Goal: Task Accomplishment & Management: Use online tool/utility

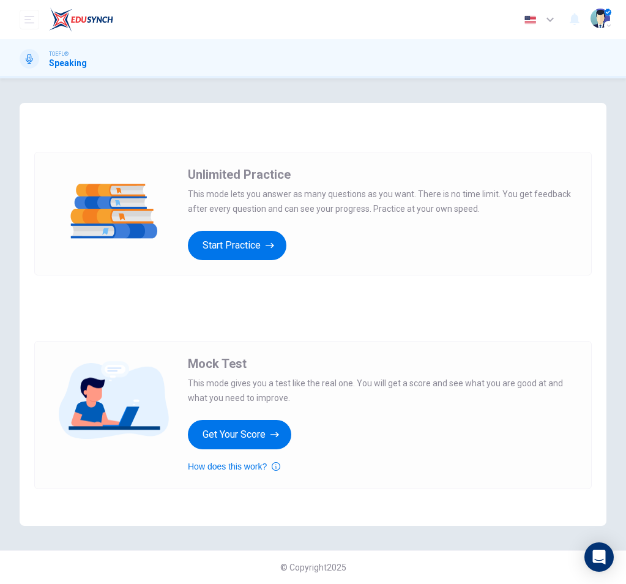
drag, startPoint x: 146, startPoint y: 28, endPoint x: 83, endPoint y: 29, distance: 63.1
click at [146, 28] on div "Dashboard Practice Analysis Pricing English en ​ [PERSON_NAME]" at bounding box center [313, 19] width 587 height 39
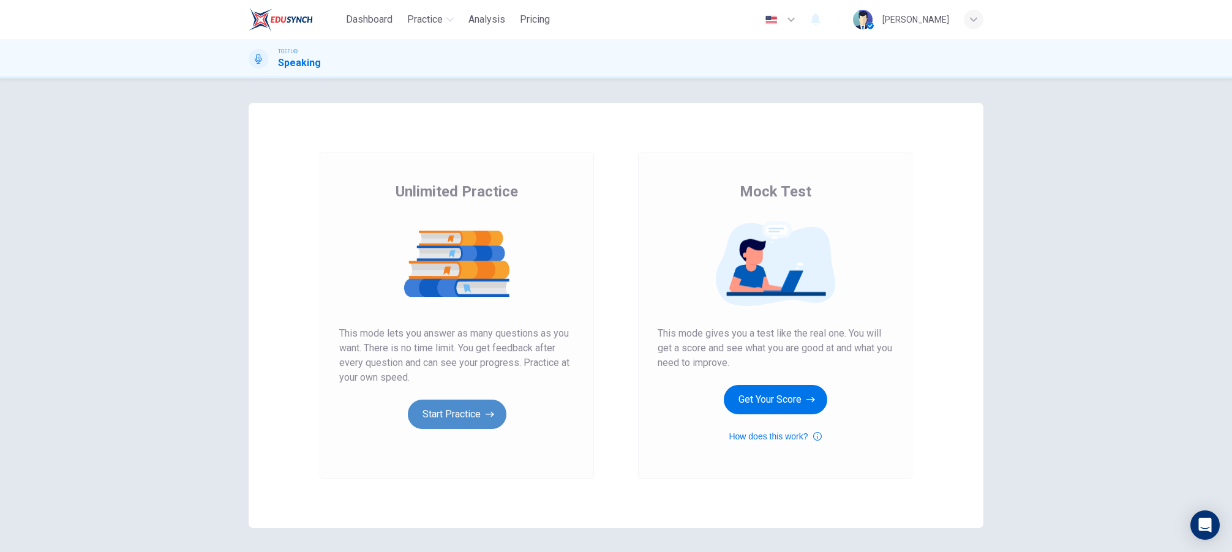
click at [481, 420] on button "Start Practice" at bounding box center [457, 414] width 99 height 29
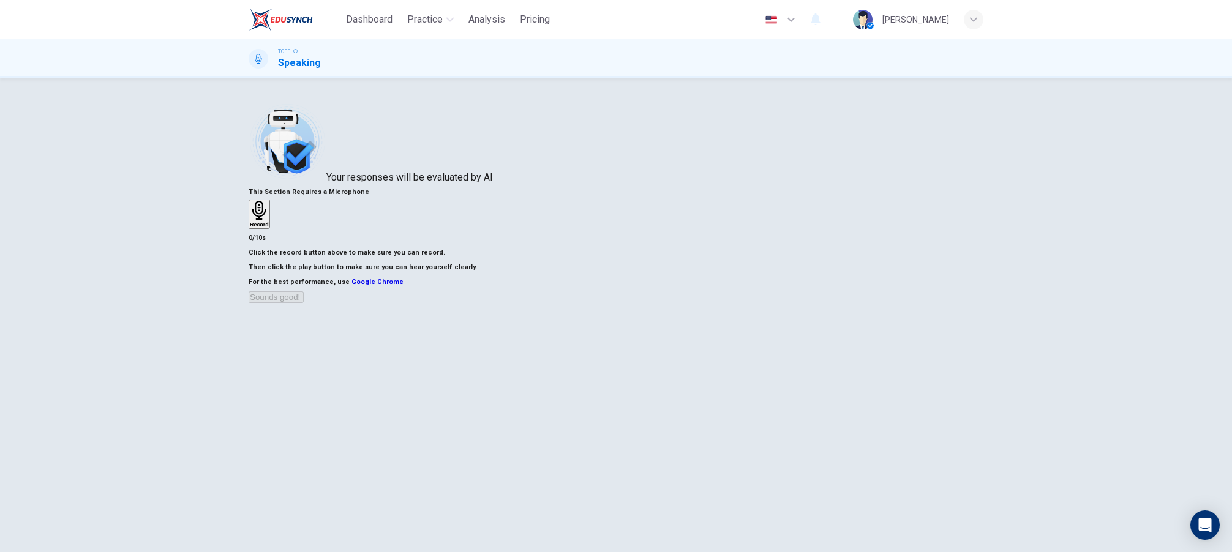
click at [269, 220] on icon "button" at bounding box center [259, 210] width 19 height 19
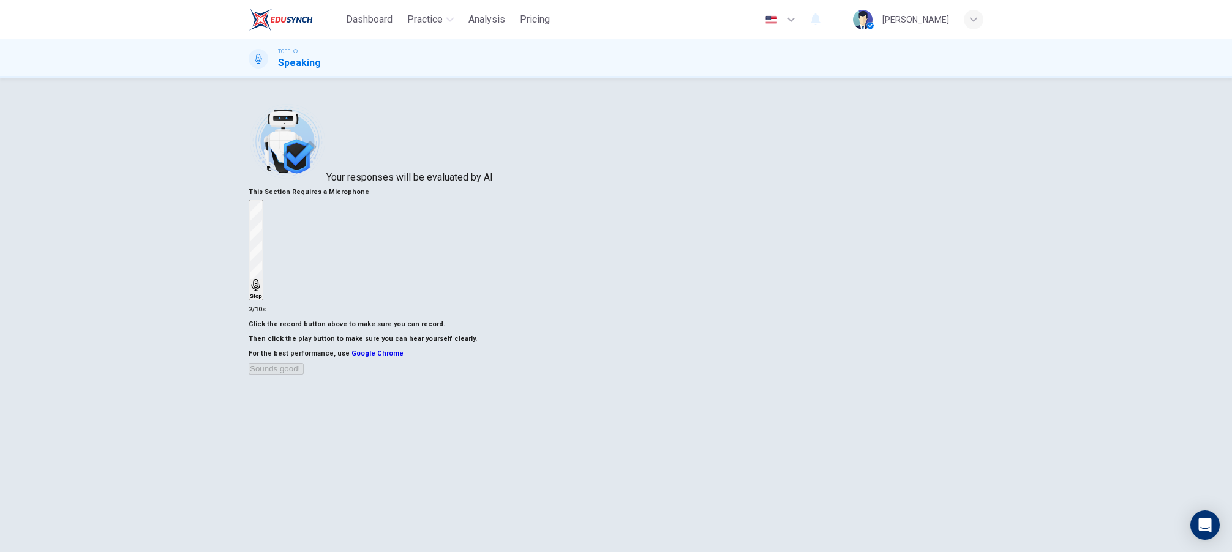
click at [260, 279] on icon "button" at bounding box center [255, 285] width 9 height 12
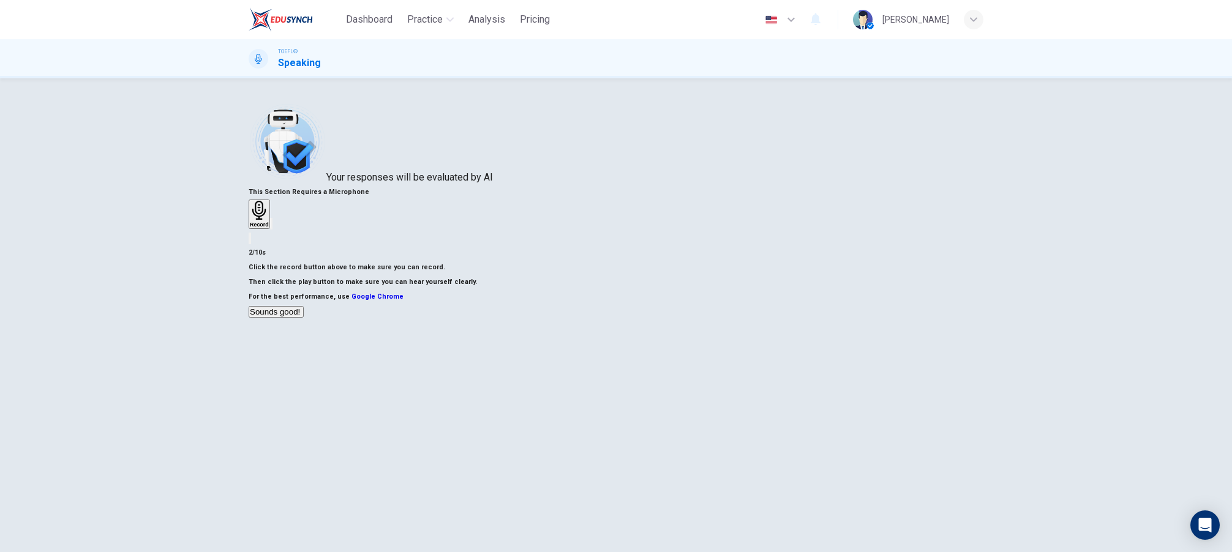
click at [271, 227] on icon "button" at bounding box center [271, 227] width 0 height 0
click at [304, 318] on button "Sounds good!" at bounding box center [276, 312] width 55 height 12
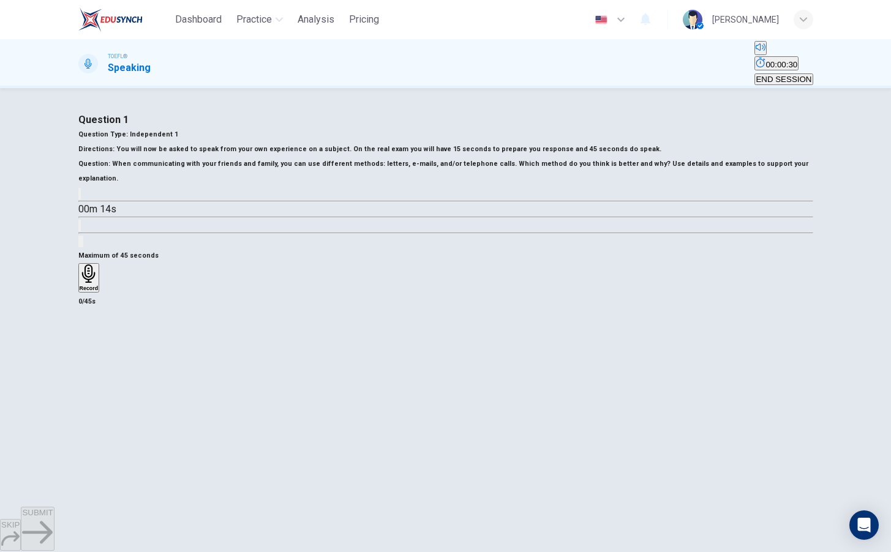
click at [80, 197] on icon "button" at bounding box center [80, 197] width 0 height 0
type input "0"
click at [99, 291] on div "Record" at bounding box center [89, 278] width 19 height 27
click at [92, 363] on div "Stop" at bounding box center [86, 314] width 12 height 99
click at [53, 517] on span "SUBMIT" at bounding box center [37, 512] width 31 height 9
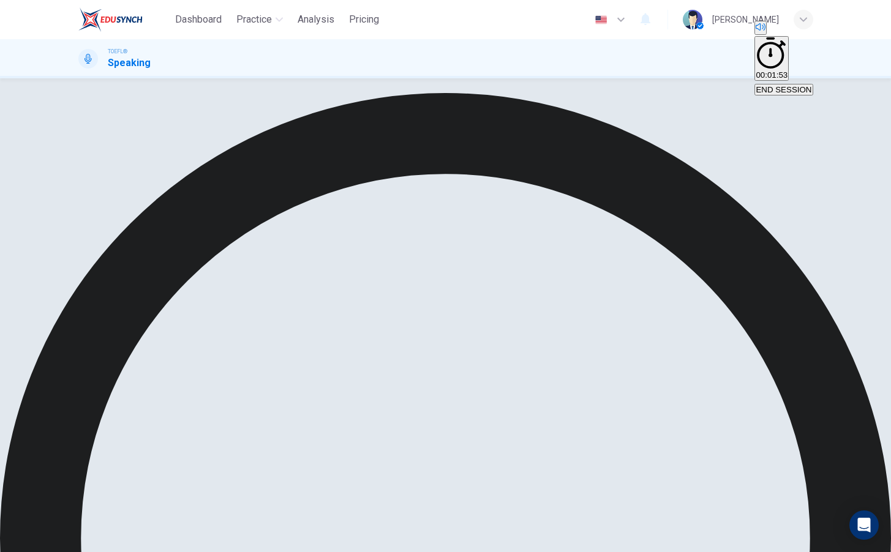
scroll to position [42, 0]
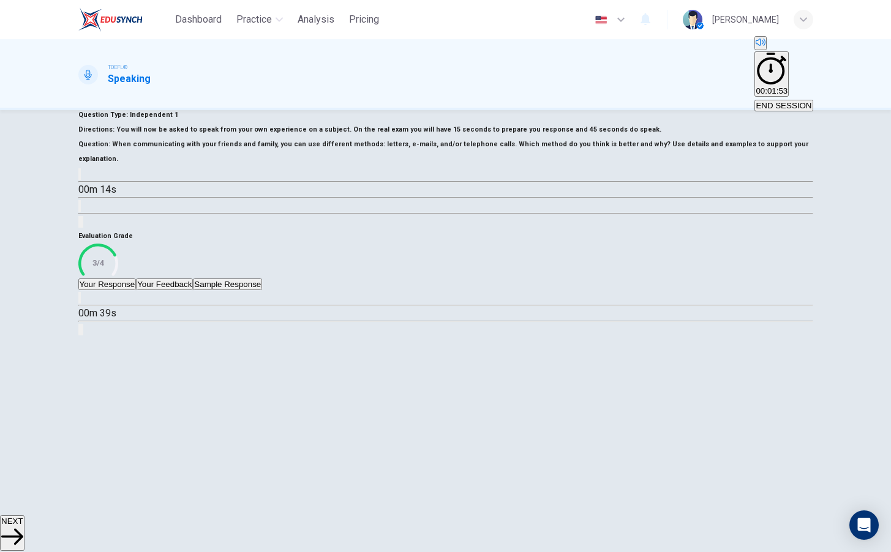
click at [193, 290] on button "Your Feedback" at bounding box center [164, 285] width 57 height 12
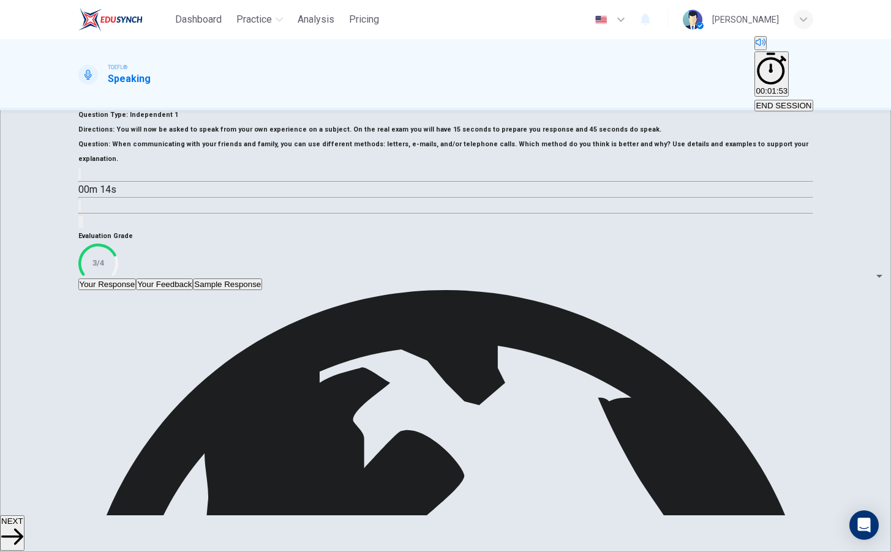
scroll to position [152, 0]
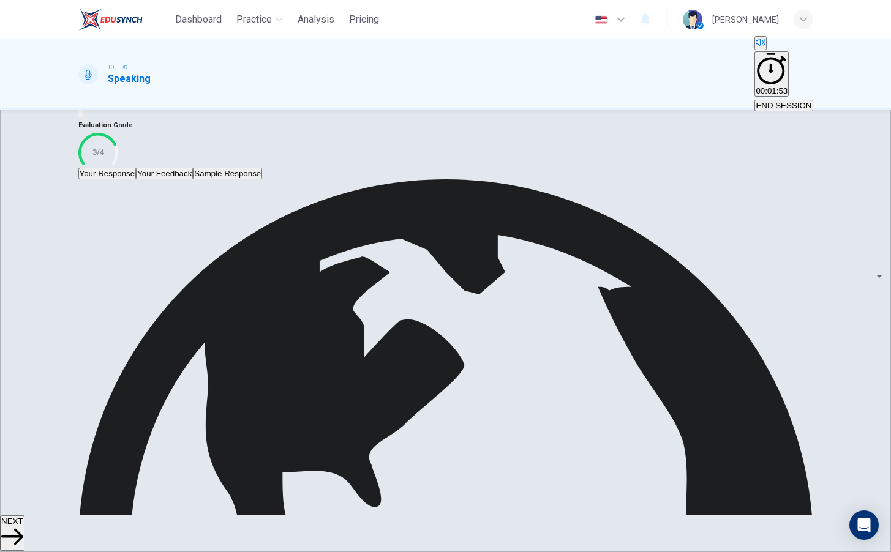
click at [23, 529] on icon "button" at bounding box center [12, 537] width 22 height 16
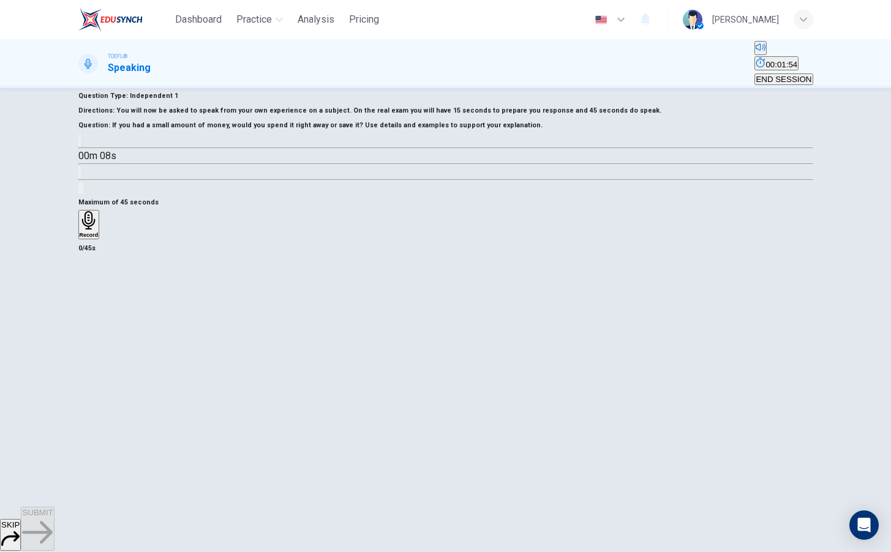
scroll to position [50, 0]
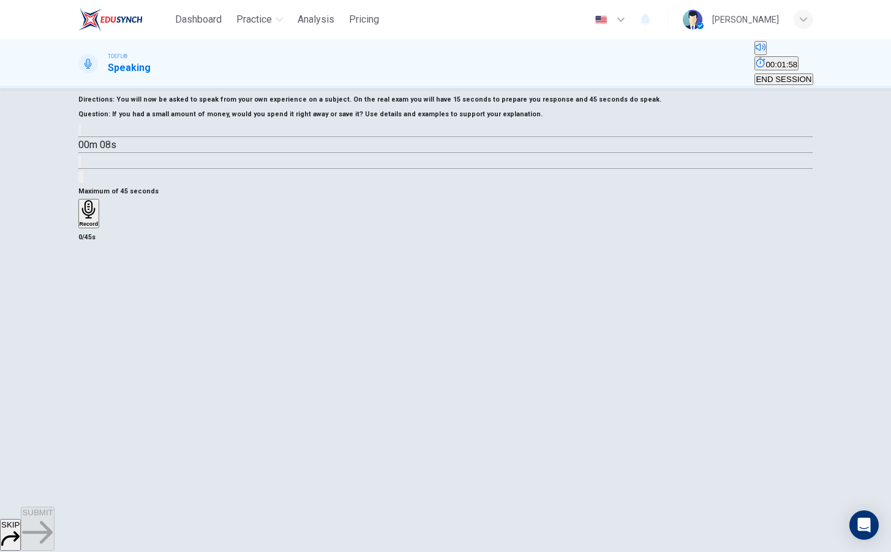
click at [80, 132] on icon "button" at bounding box center [80, 132] width 0 height 0
type input "0"
click at [99, 227] on div "Record" at bounding box center [89, 213] width 19 height 27
click at [92, 291] on icon "button" at bounding box center [86, 285] width 12 height 12
click at [92, 238] on icon "button" at bounding box center [87, 233] width 10 height 10
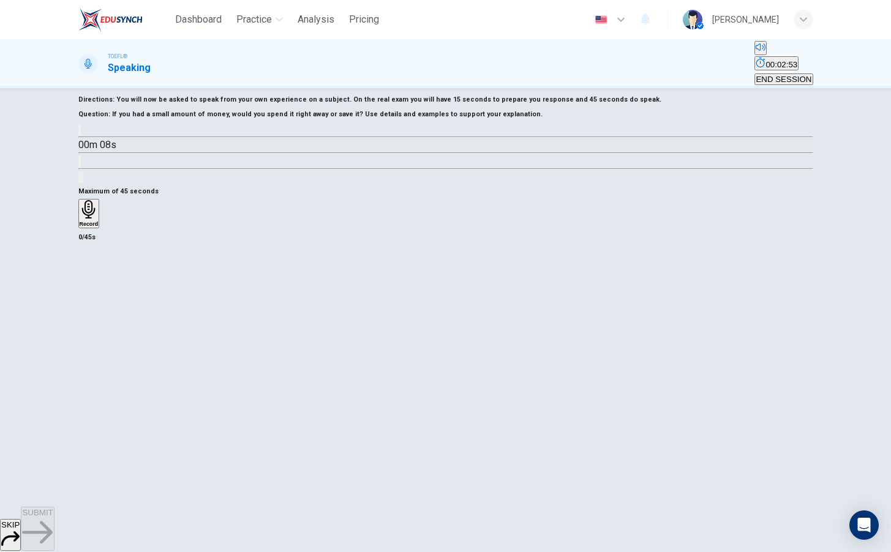
click at [99, 219] on icon "button" at bounding box center [89, 209] width 19 height 19
drag, startPoint x: 444, startPoint y: 366, endPoint x: 408, endPoint y: 394, distance: 45.8
click at [92, 291] on icon "button" at bounding box center [86, 285] width 12 height 12
drag, startPoint x: 388, startPoint y: 399, endPoint x: 468, endPoint y: 386, distance: 81.3
click at [80, 228] on div "button" at bounding box center [80, 223] width 0 height 9
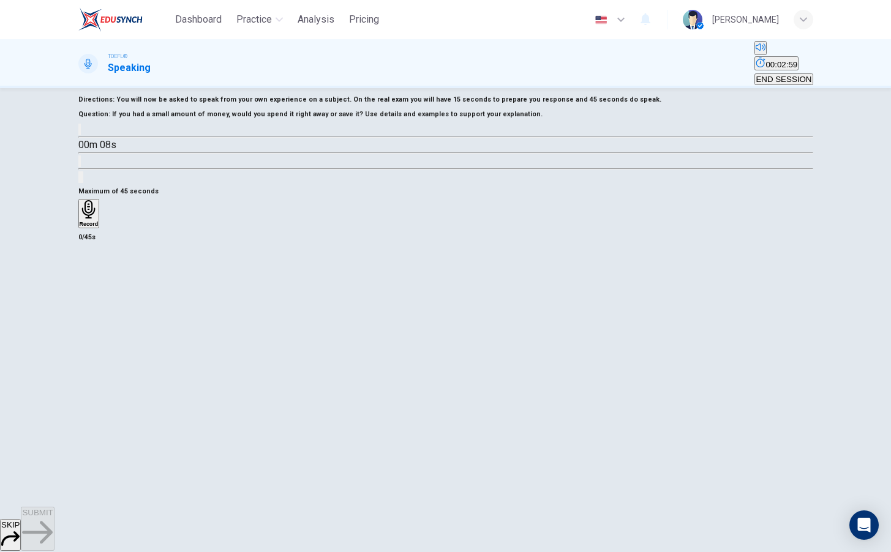
drag, startPoint x: 456, startPoint y: 382, endPoint x: 464, endPoint y: 380, distance: 8.8
click at [99, 227] on h6 "Record" at bounding box center [89, 224] width 19 height 6
click at [92, 299] on div "Stop" at bounding box center [86, 249] width 12 height 99
click at [92, 238] on icon "button" at bounding box center [87, 233] width 10 height 10
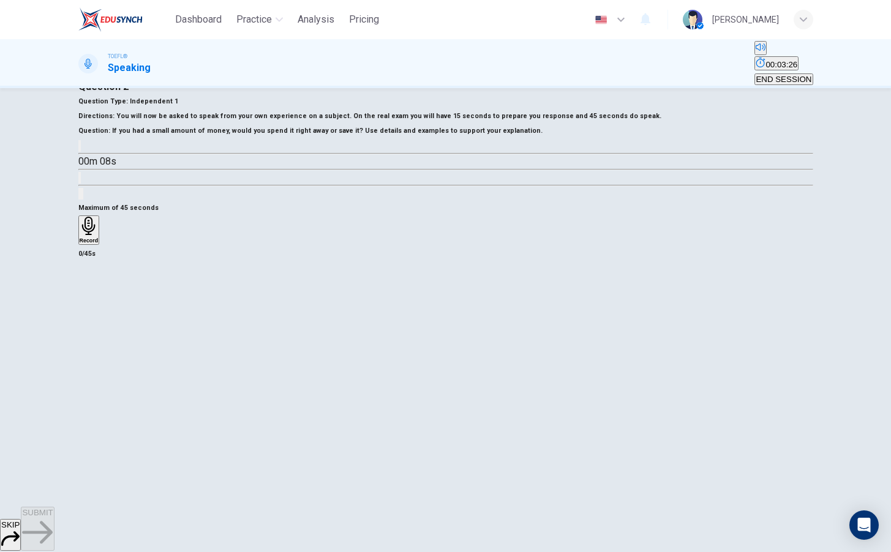
scroll to position [30, 0]
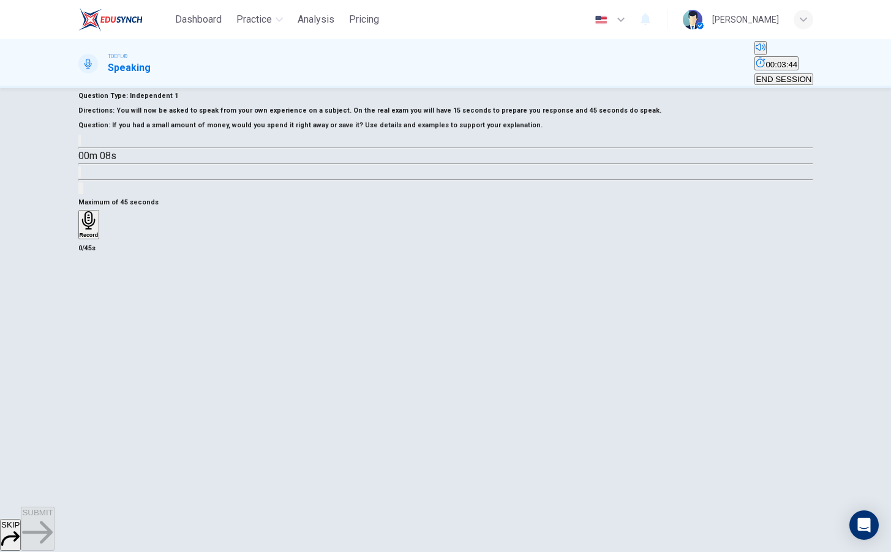
click at [99, 230] on icon "button" at bounding box center [89, 220] width 19 height 19
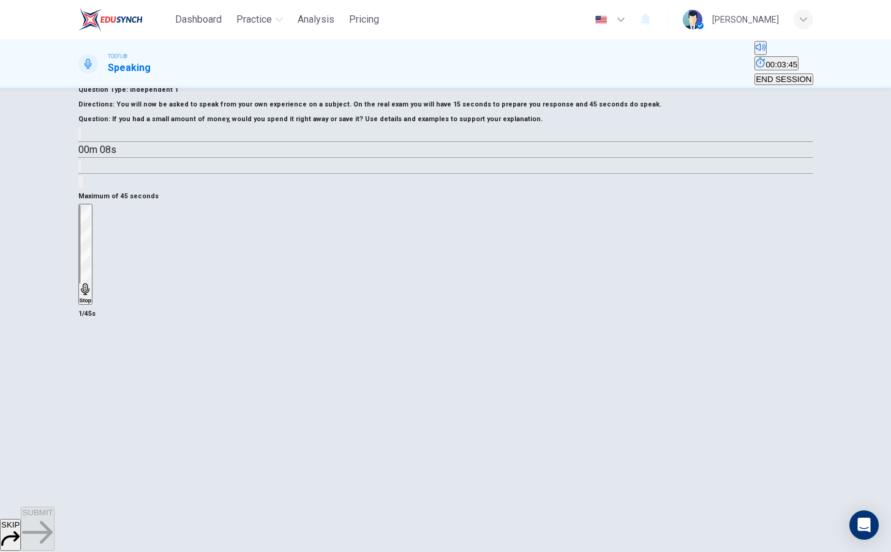
click at [92, 296] on icon "button" at bounding box center [86, 290] width 12 height 12
click at [101, 225] on icon "button" at bounding box center [91, 215] width 19 height 19
click at [92, 304] on div "Stop" at bounding box center [86, 255] width 12 height 99
click at [53, 517] on span "SUBMIT" at bounding box center [37, 512] width 31 height 9
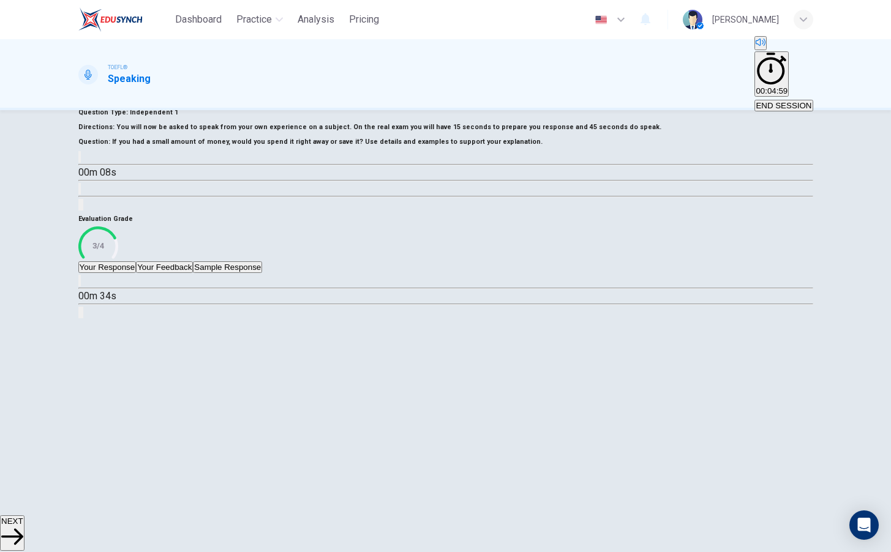
drag, startPoint x: 221, startPoint y: 397, endPoint x: 228, endPoint y: 398, distance: 7.4
click at [193, 273] on button "Your Feedback" at bounding box center [164, 267] width 57 height 12
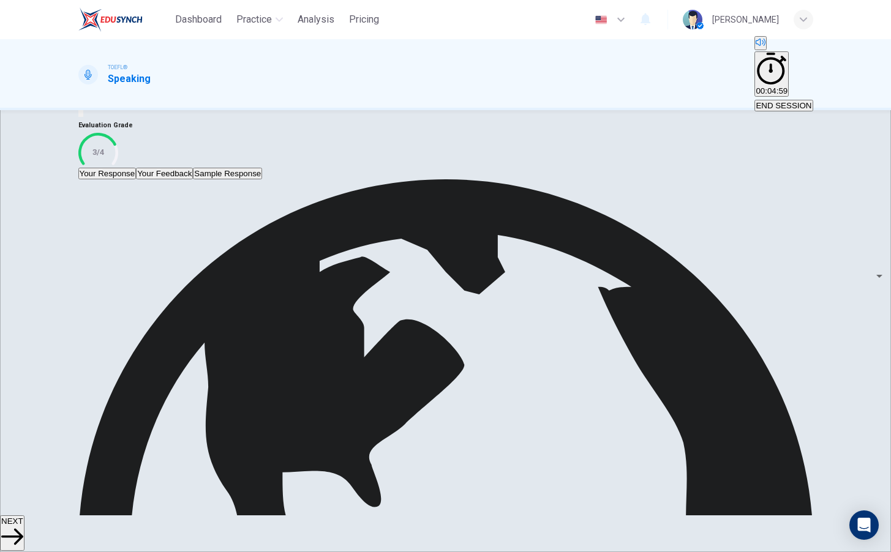
scroll to position [137, 0]
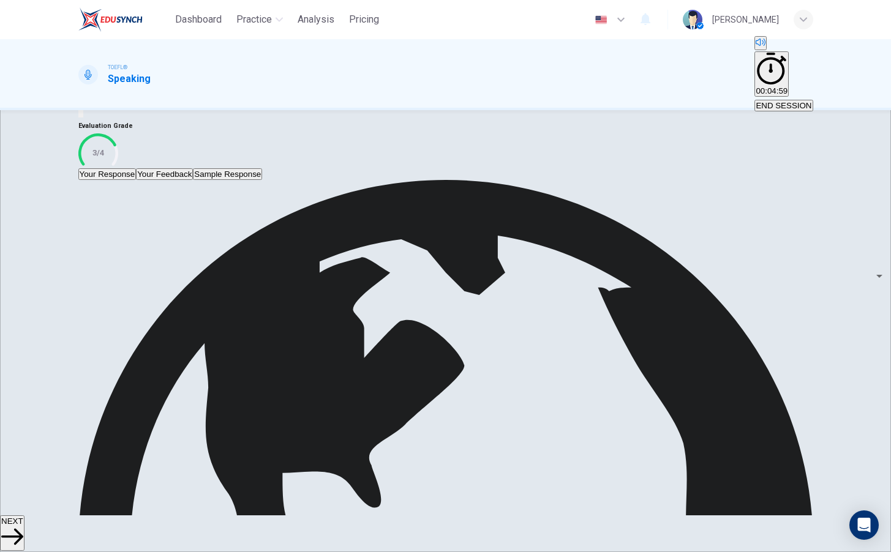
click at [23, 524] on span "NEXT" at bounding box center [12, 521] width 22 height 9
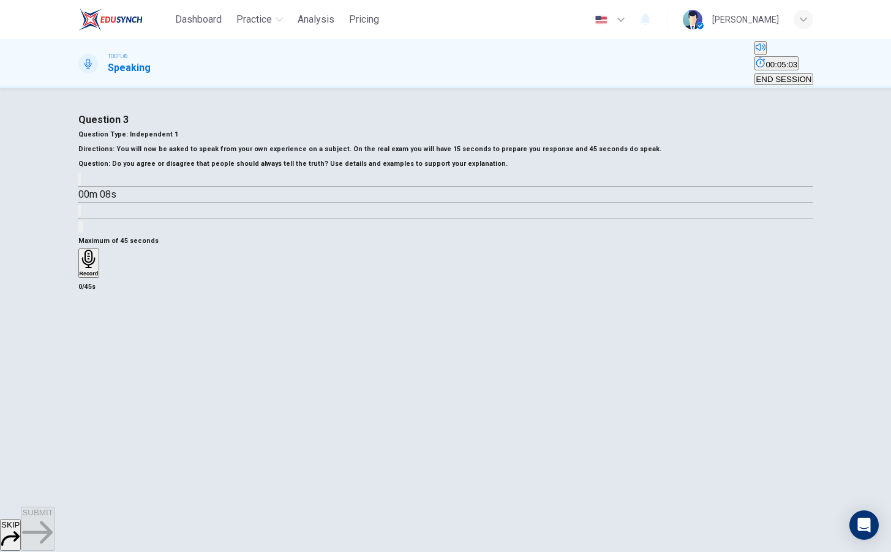
click at [80, 182] on icon "button" at bounding box center [80, 182] width 0 height 0
type input "0"
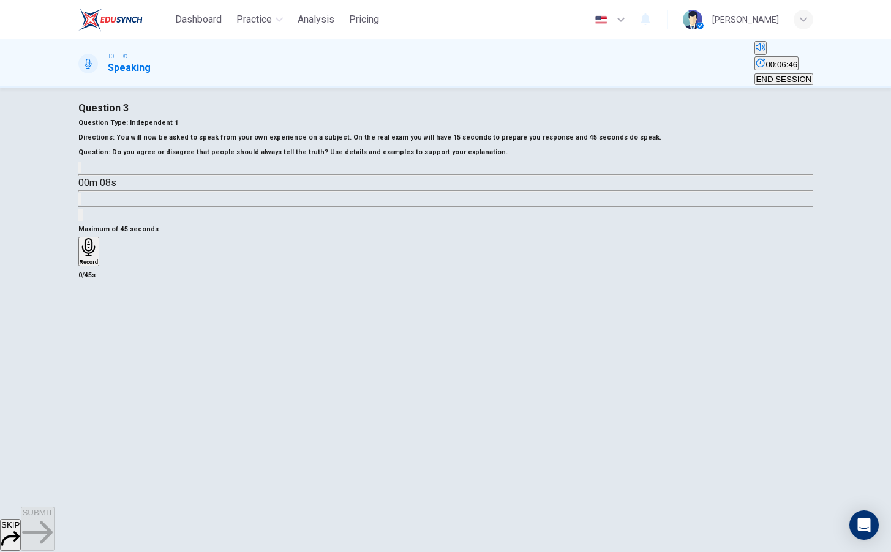
scroll to position [13, 0]
click at [99, 263] on h6 "Record" at bounding box center [89, 260] width 19 height 6
click at [92, 335] on h6 "Stop" at bounding box center [86, 332] width 12 height 6
click at [53, 527] on icon "button" at bounding box center [37, 532] width 31 height 23
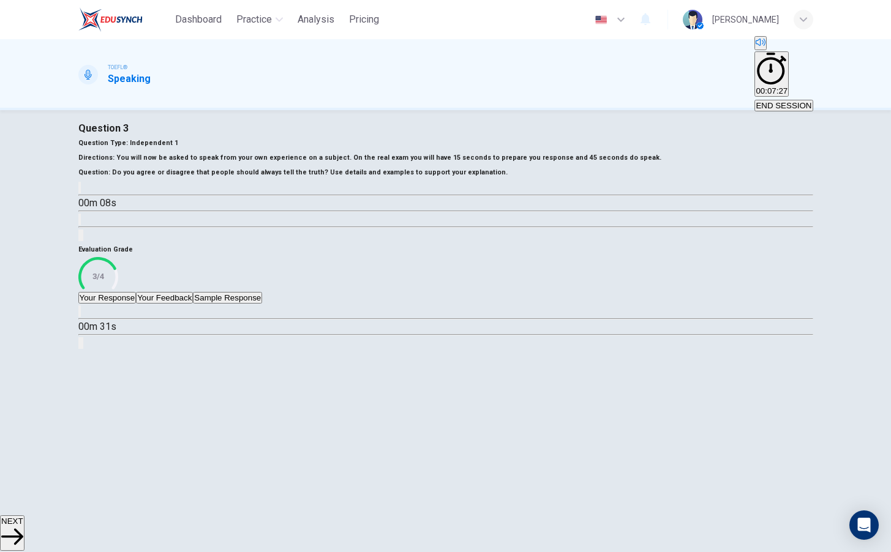
scroll to position [10, 0]
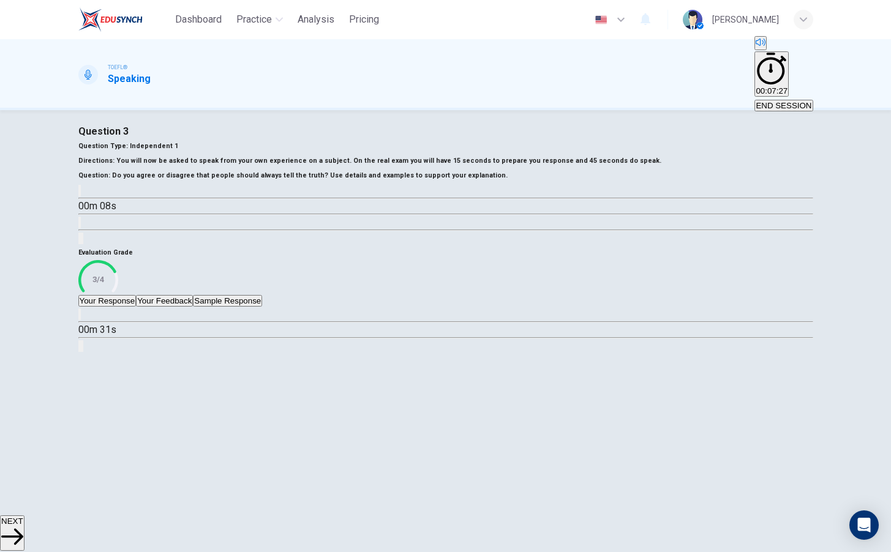
click at [24, 521] on button "NEXT" at bounding box center [12, 534] width 24 height 36
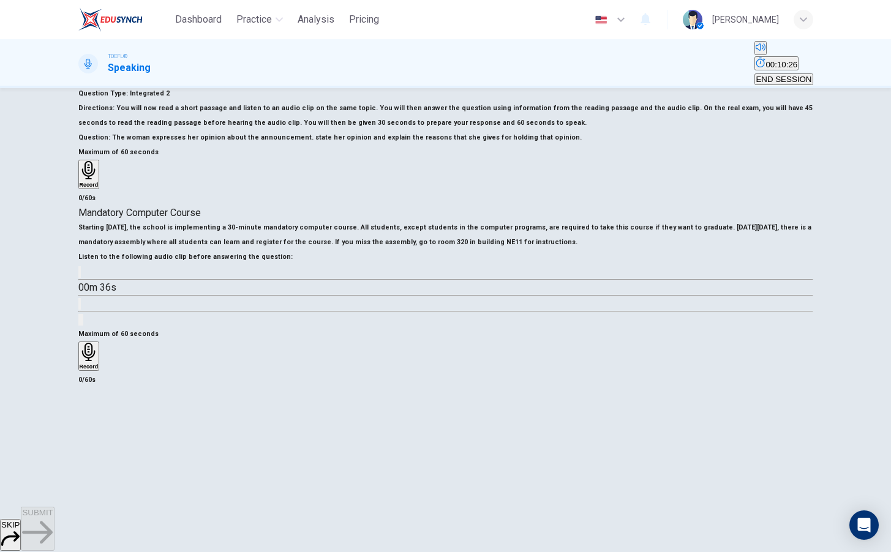
scroll to position [145, 0]
click at [80, 275] on icon "button" at bounding box center [80, 275] width 0 height 0
type input "0"
click at [99, 364] on h6 "Record" at bounding box center [89, 367] width 19 height 6
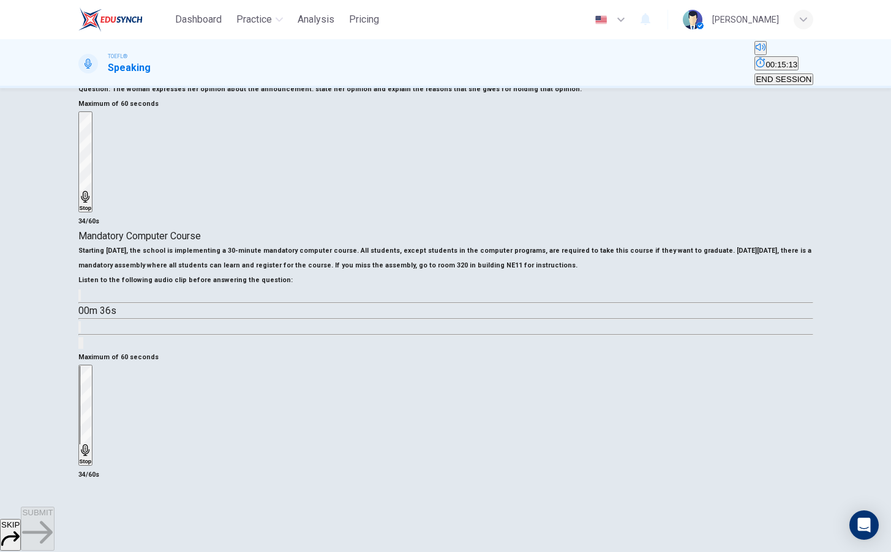
click at [92, 366] on div "Stop" at bounding box center [86, 415] width 12 height 99
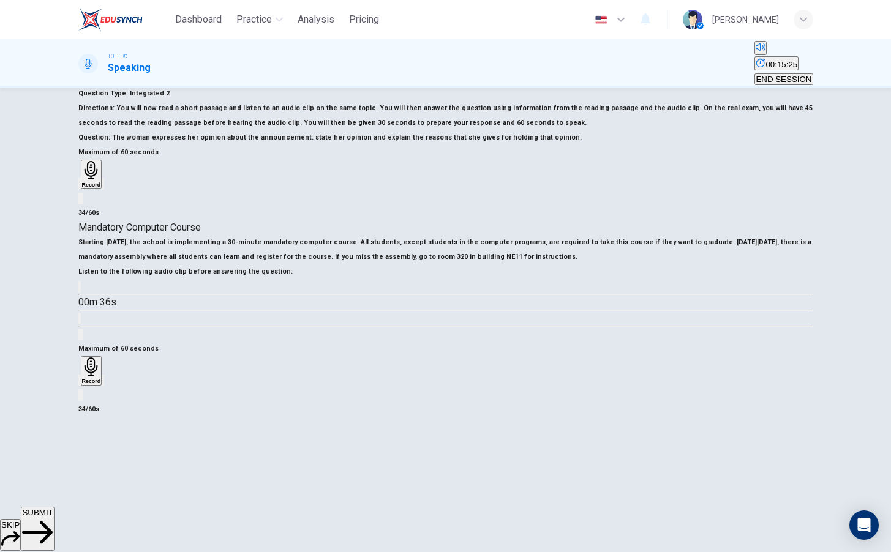
click at [53, 517] on span "SUBMIT" at bounding box center [37, 512] width 31 height 9
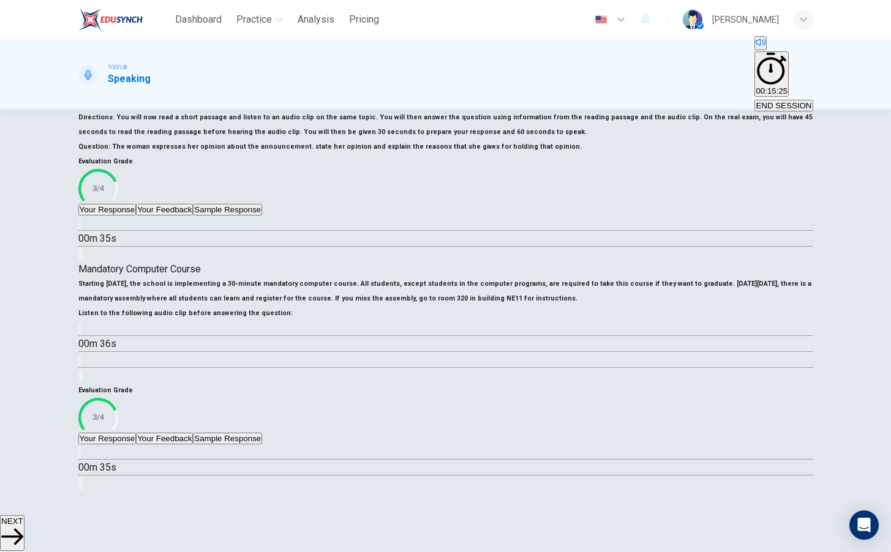
click at [193, 433] on button "Your Feedback" at bounding box center [164, 439] width 57 height 12
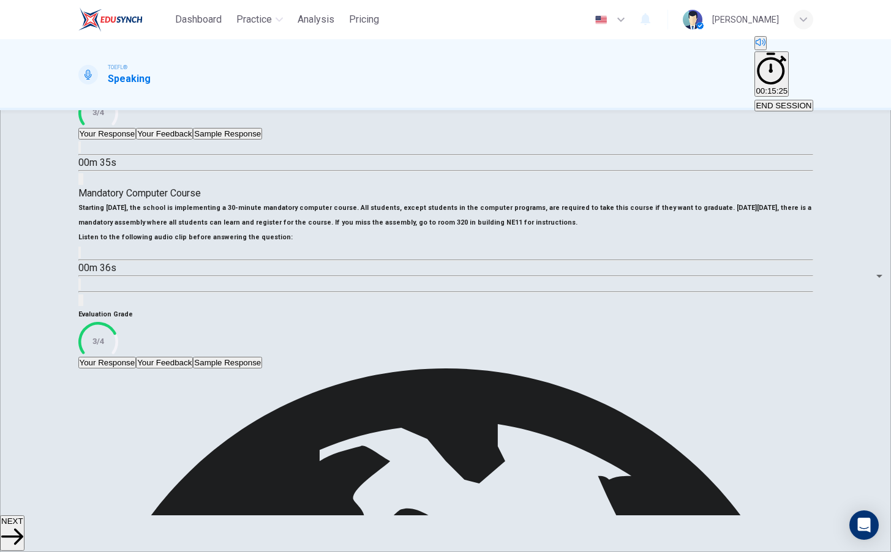
scroll to position [151, 0]
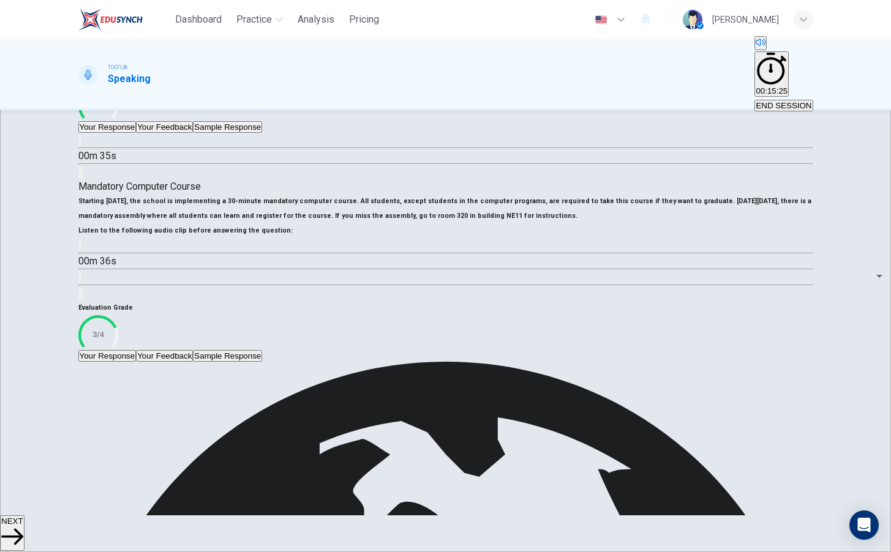
click at [23, 526] on icon "button" at bounding box center [12, 537] width 22 height 22
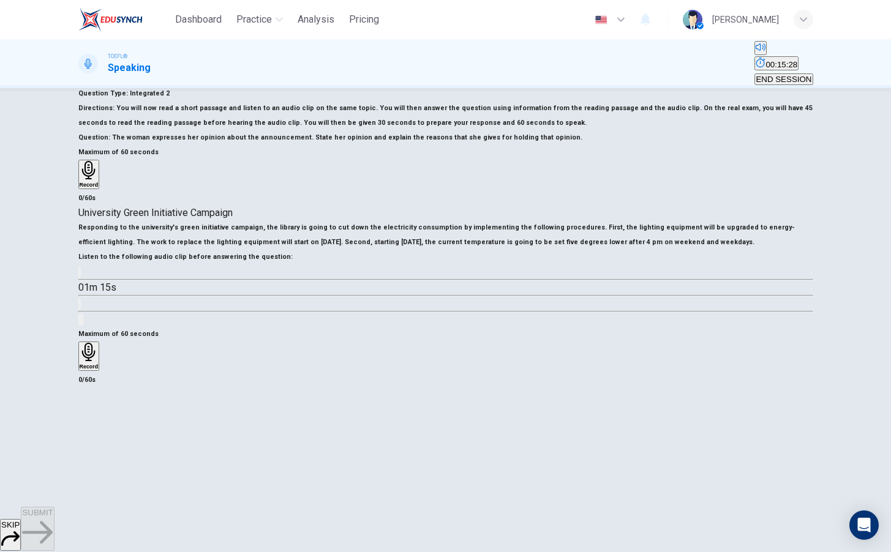
scroll to position [103, 0]
click at [80, 275] on icon "button" at bounding box center [80, 275] width 0 height 0
click at [78, 280] on span at bounding box center [78, 280] width 0 height 0
type input "0"
click at [99, 370] on h6 "Record" at bounding box center [89, 367] width 19 height 6
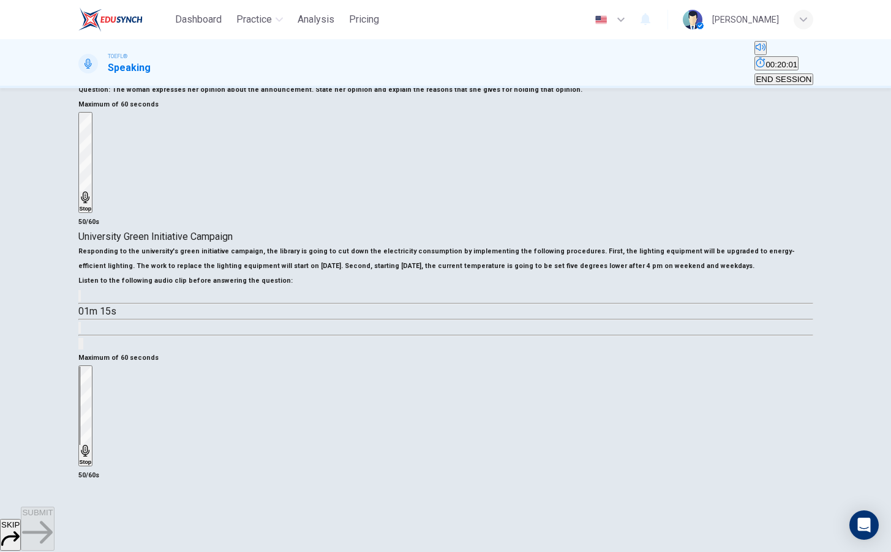
click at [92, 385] on div "Stop" at bounding box center [86, 416] width 12 height 99
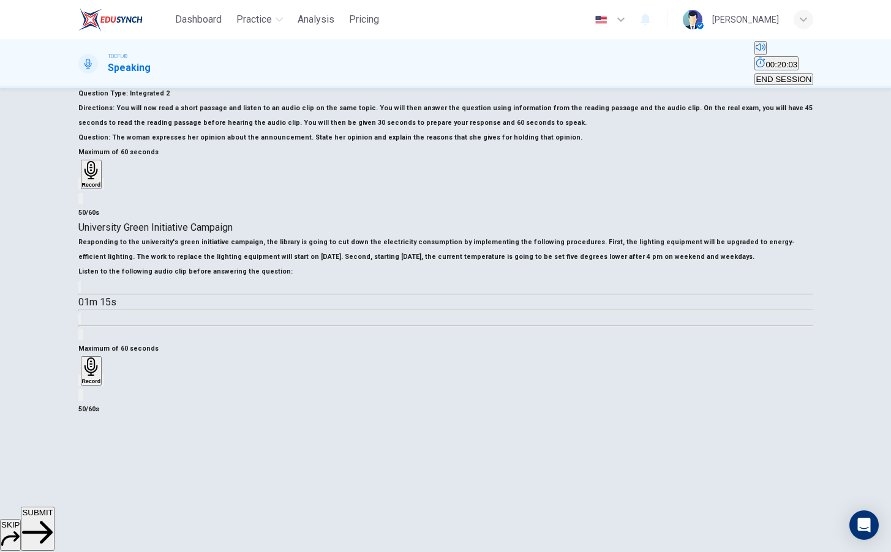
click at [53, 517] on span "SUBMIT" at bounding box center [37, 512] width 31 height 9
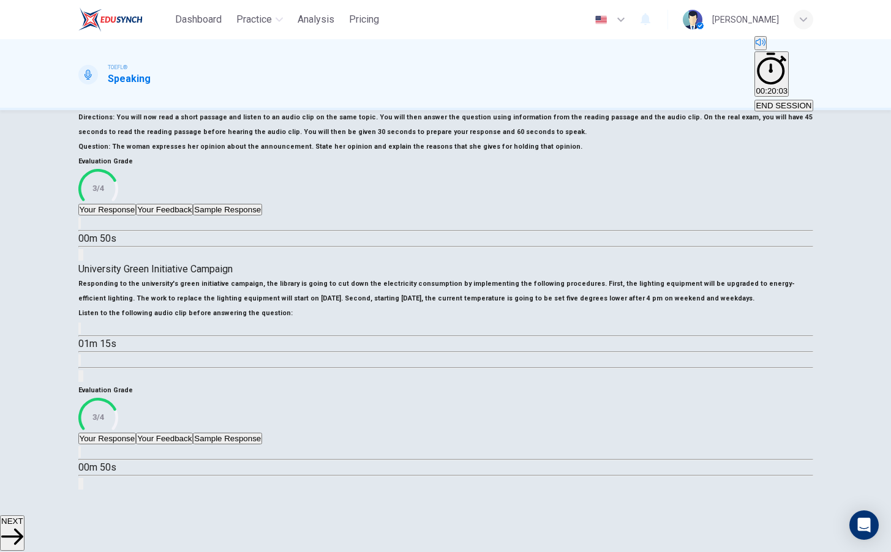
click at [24, 525] on button "NEXT" at bounding box center [12, 534] width 24 height 36
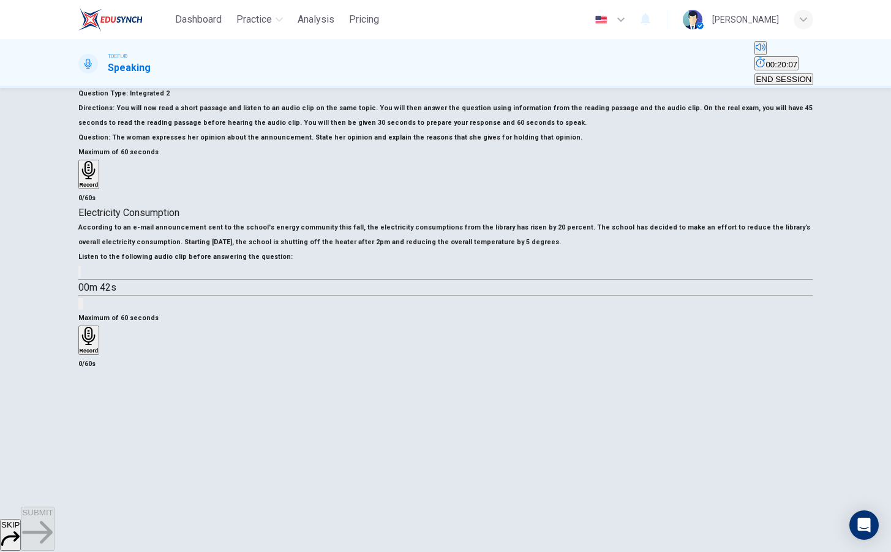
scroll to position [115, 0]
click at [93, 290] on icon "button" at bounding box center [86, 282] width 13 height 15
click at [78, 280] on span at bounding box center [78, 280] width 0 height 0
type input "0"
click at [99, 346] on icon "button" at bounding box center [89, 336] width 19 height 19
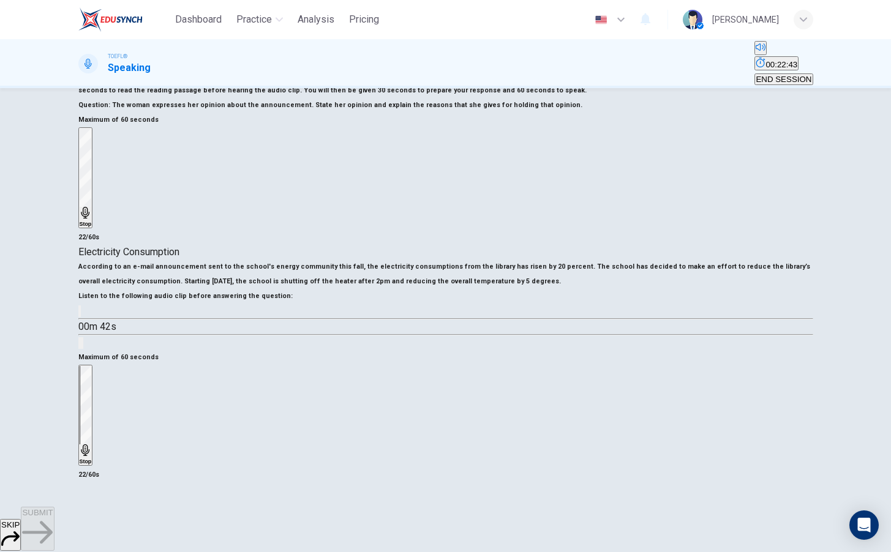
click at [92, 371] on div "Stop" at bounding box center [86, 415] width 12 height 99
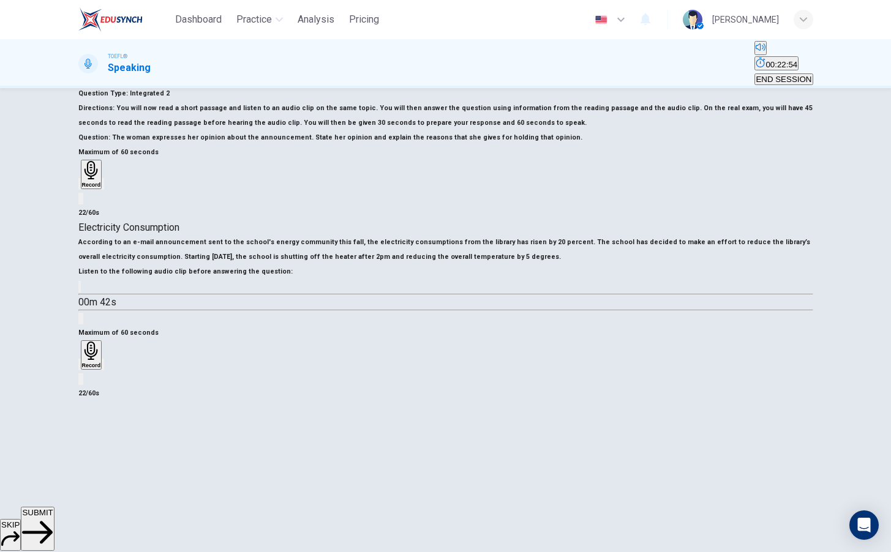
click at [97, 361] on icon "button" at bounding box center [90, 351] width 13 height 19
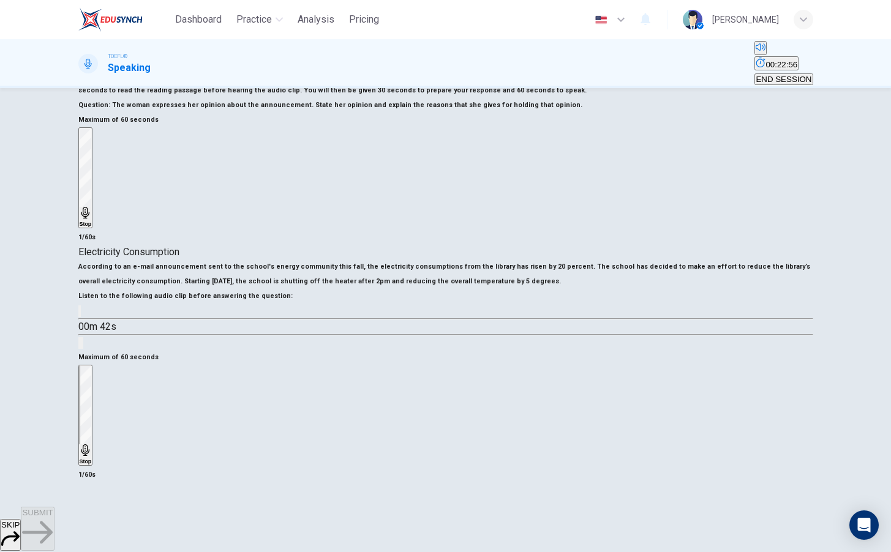
click at [92, 372] on div "Stop" at bounding box center [86, 415] width 12 height 99
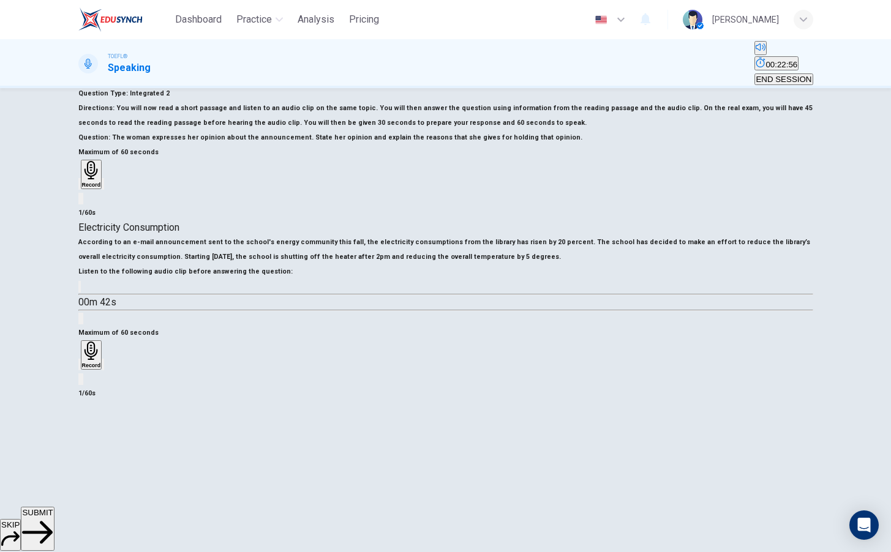
click at [92, 380] on icon "button" at bounding box center [87, 375] width 10 height 10
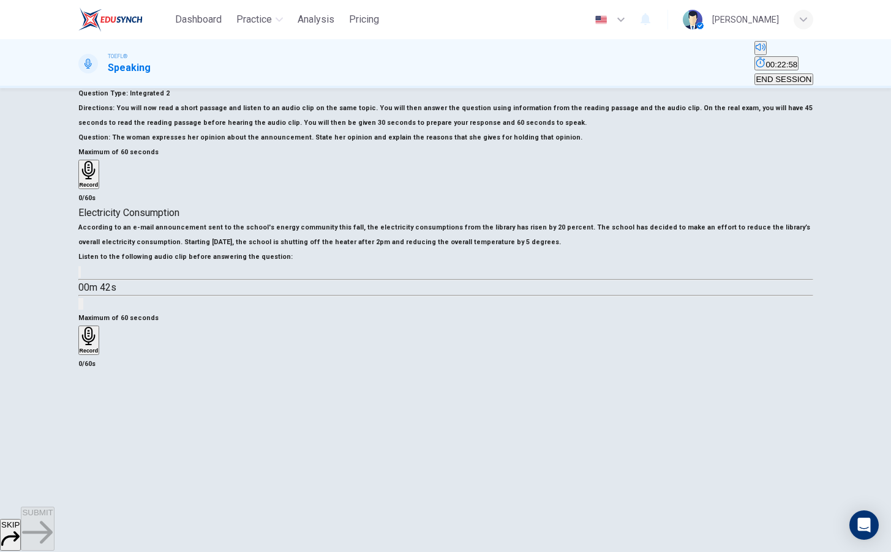
click at [99, 354] on h6 "Record" at bounding box center [89, 351] width 19 height 6
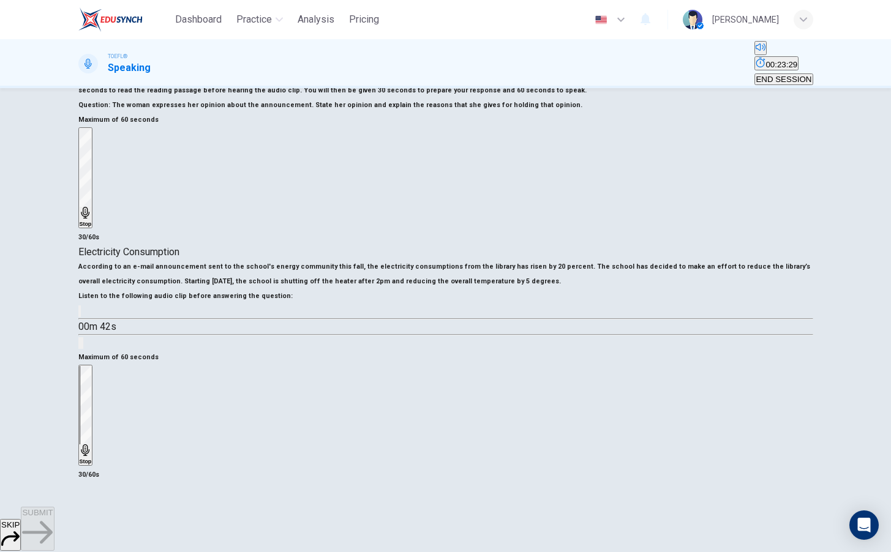
click at [92, 375] on div "Stop" at bounding box center [86, 415] width 12 height 99
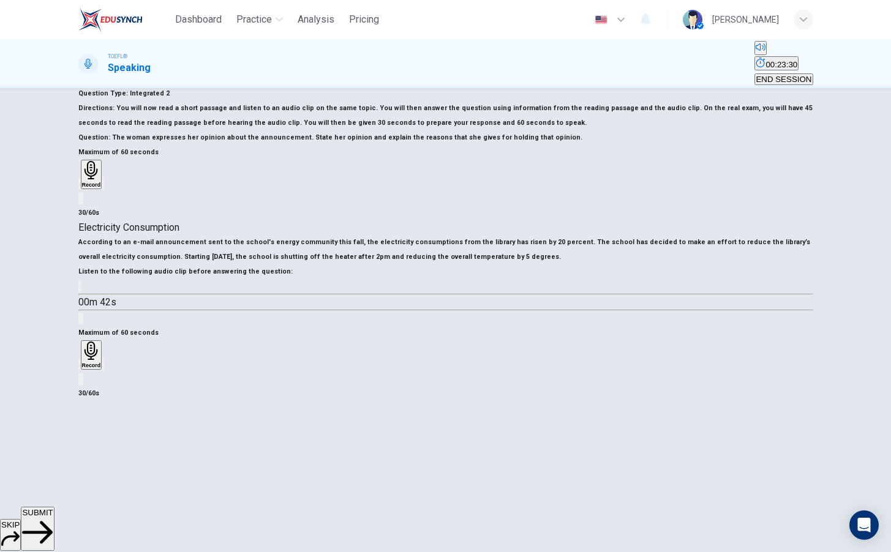
click at [54, 527] on button "SUBMIT" at bounding box center [37, 529] width 33 height 44
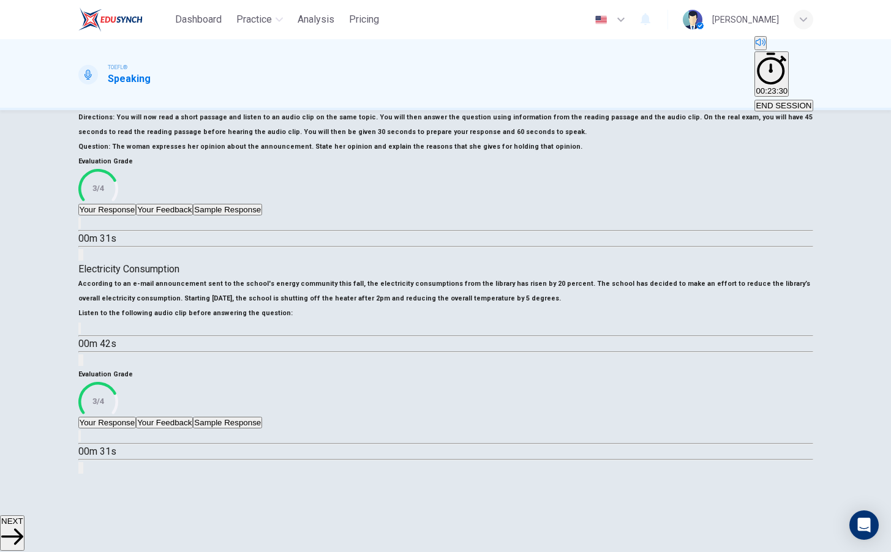
click at [24, 522] on button "NEXT" at bounding box center [12, 534] width 24 height 36
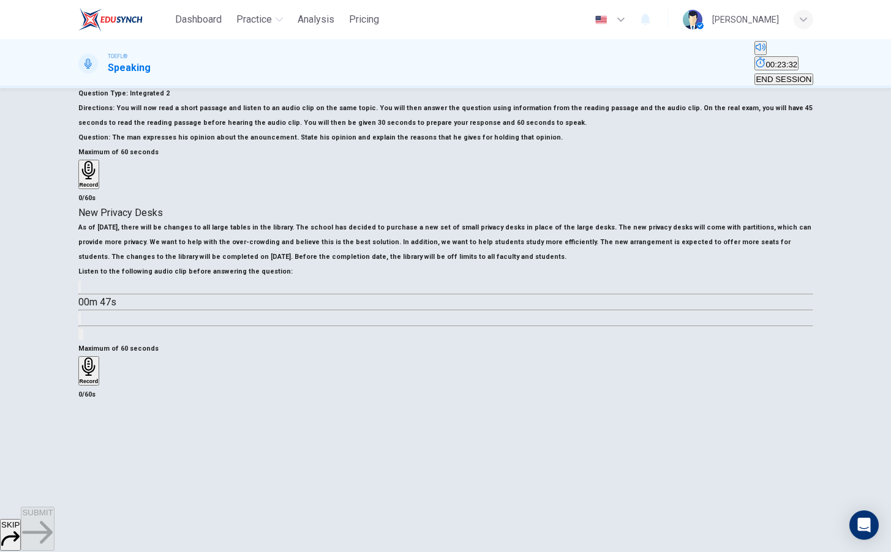
scroll to position [132, 0]
click at [81, 293] on button "button" at bounding box center [79, 287] width 2 height 12
type input "0"
click at [99, 358] on div "Record" at bounding box center [89, 371] width 19 height 27
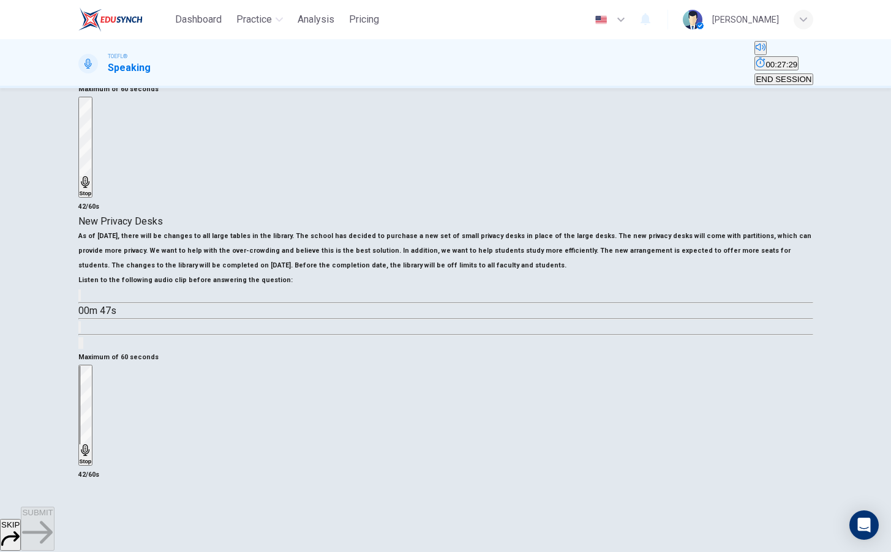
click at [92, 366] on div "Stop" at bounding box center [86, 415] width 12 height 99
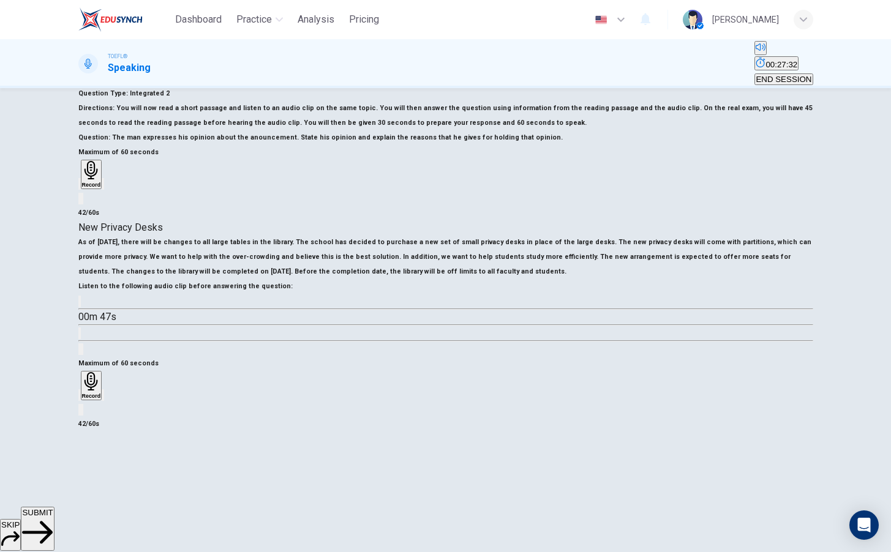
click at [53, 517] on span "SUBMIT" at bounding box center [37, 512] width 31 height 9
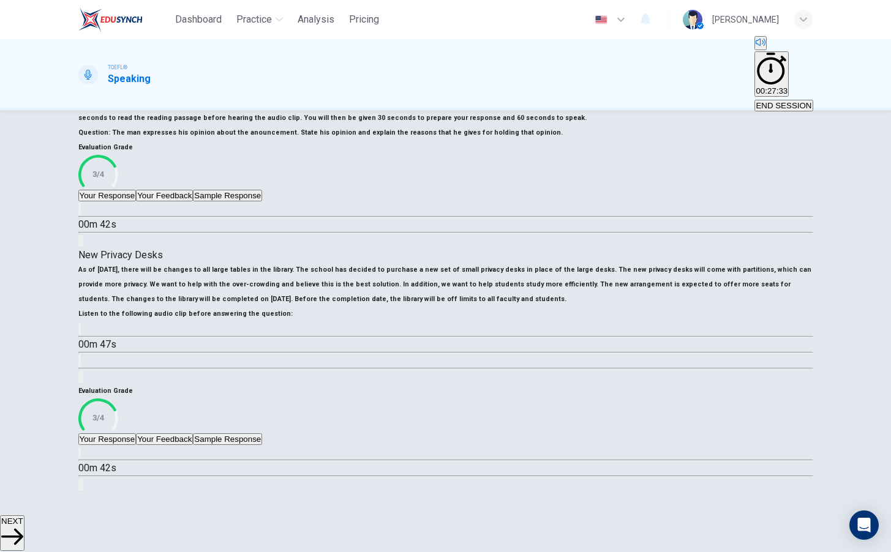
click at [24, 525] on button "NEXT" at bounding box center [12, 534] width 24 height 36
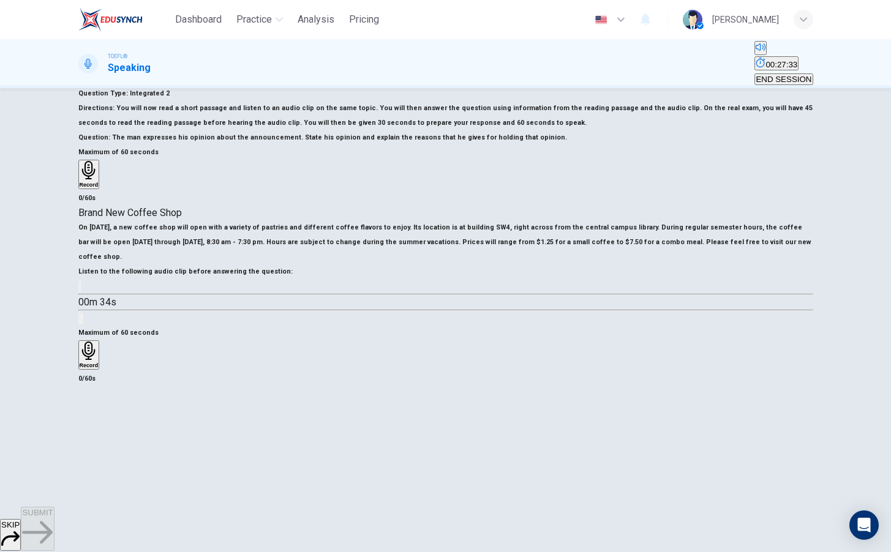
scroll to position [95, 0]
click at [80, 290] on icon "button" at bounding box center [80, 290] width 0 height 0
type input "0"
click at [359, 326] on div "00m 34s" at bounding box center [445, 302] width 735 height 47
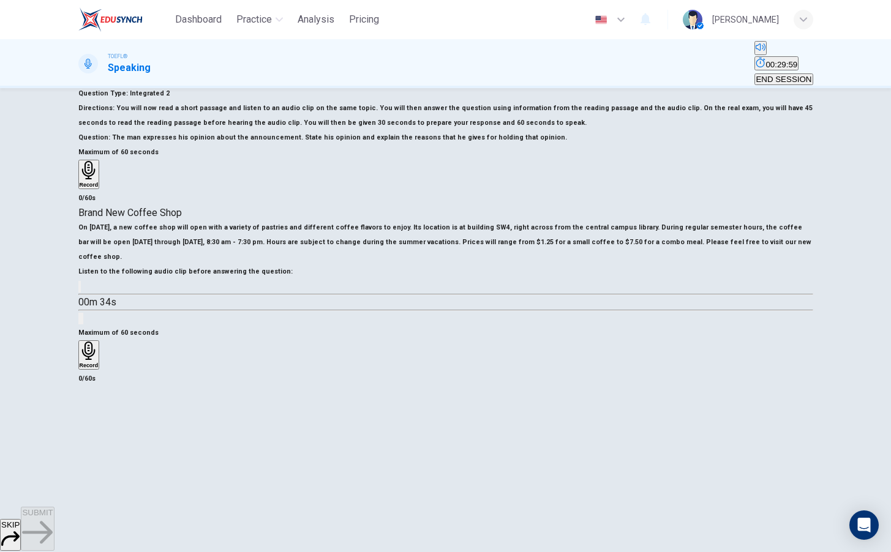
click at [99, 369] on h6 "Record" at bounding box center [89, 365] width 19 height 6
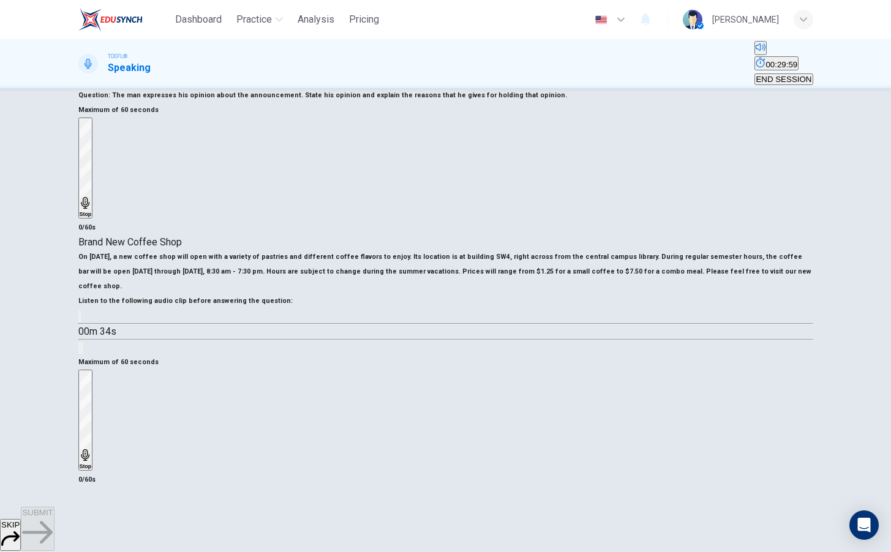
scroll to position [97, 0]
click at [92, 451] on icon "button" at bounding box center [86, 457] width 12 height 12
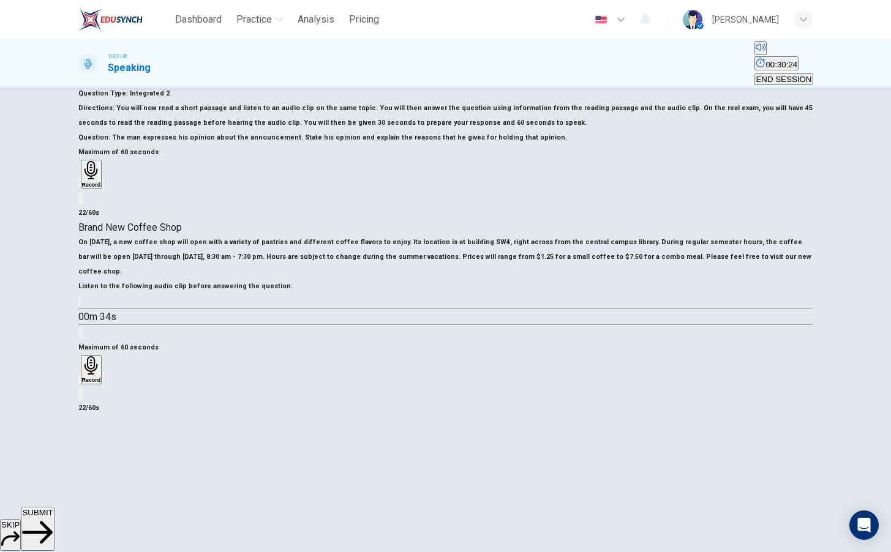
click at [92, 394] on icon "button" at bounding box center [87, 390] width 10 height 10
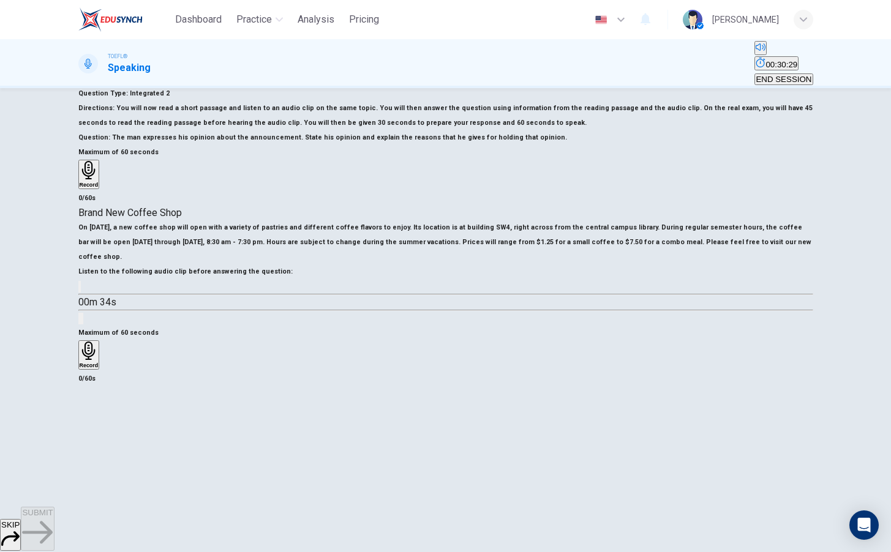
click at [95, 361] on icon "button" at bounding box center [87, 351] width 13 height 19
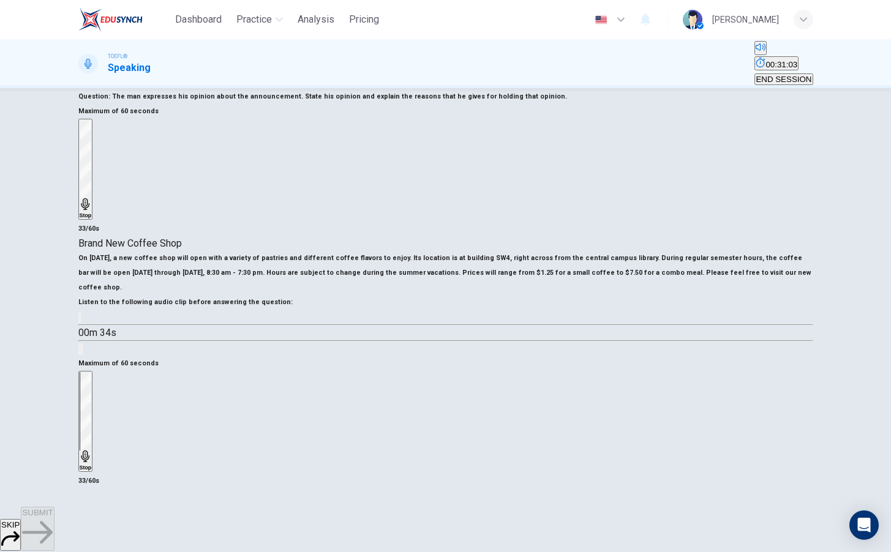
click at [92, 394] on div "Stop" at bounding box center [86, 421] width 12 height 99
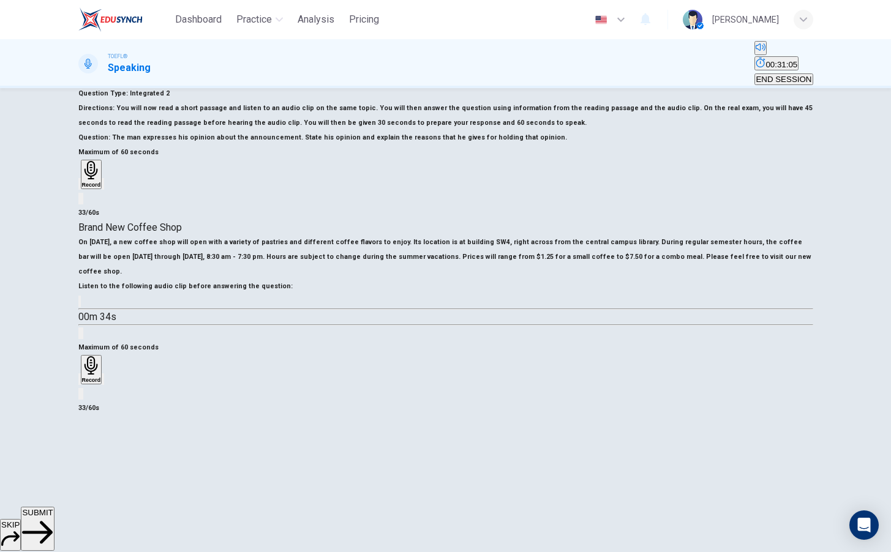
click at [53, 517] on span "SUBMIT" at bounding box center [37, 512] width 31 height 9
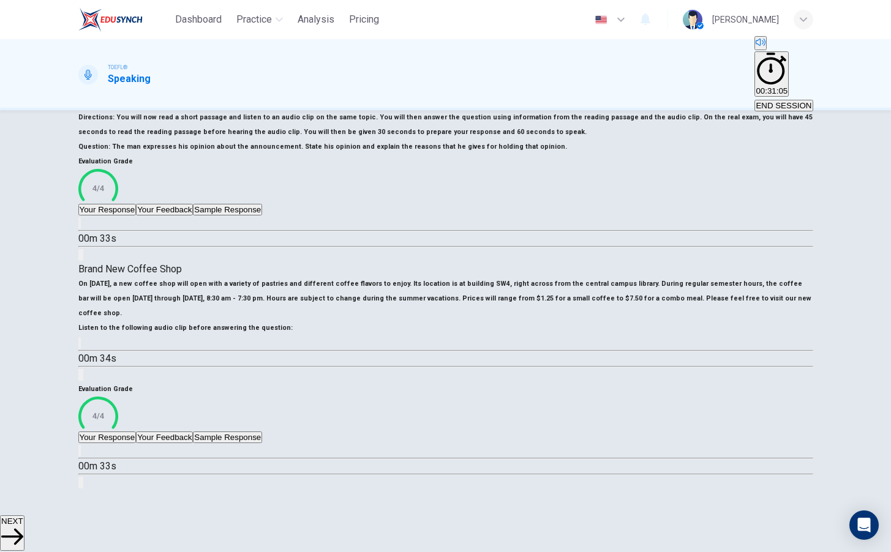
click at [23, 526] on span "NEXT" at bounding box center [12, 521] width 22 height 9
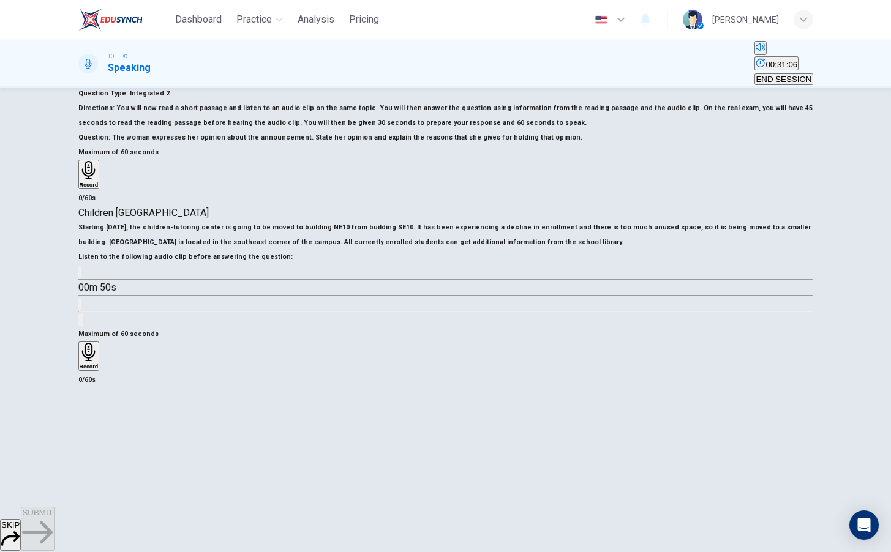
scroll to position [130, 0]
click at [80, 275] on icon "button" at bounding box center [80, 275] width 0 height 0
click at [78, 280] on span at bounding box center [78, 280] width 0 height 0
type input "0"
click at [99, 370] on h6 "Record" at bounding box center [89, 367] width 19 height 6
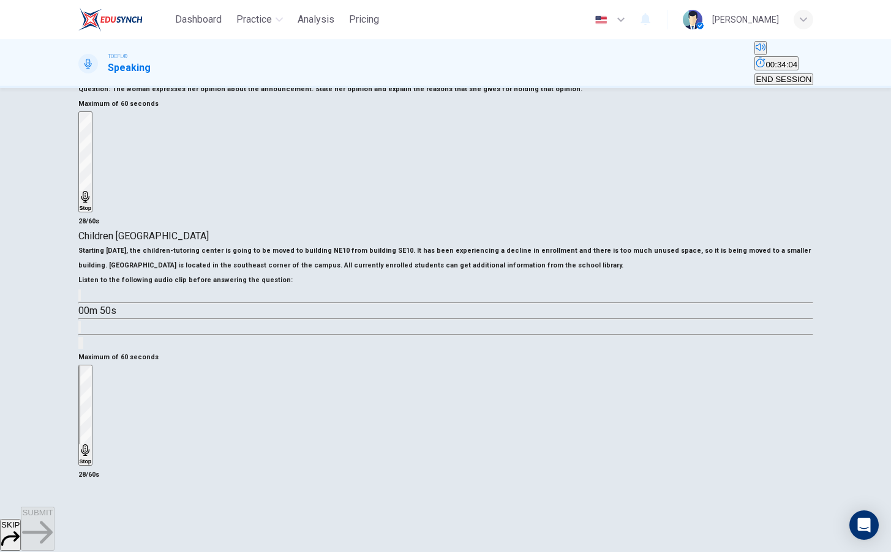
click at [92, 366] on div "Stop" at bounding box center [86, 415] width 12 height 99
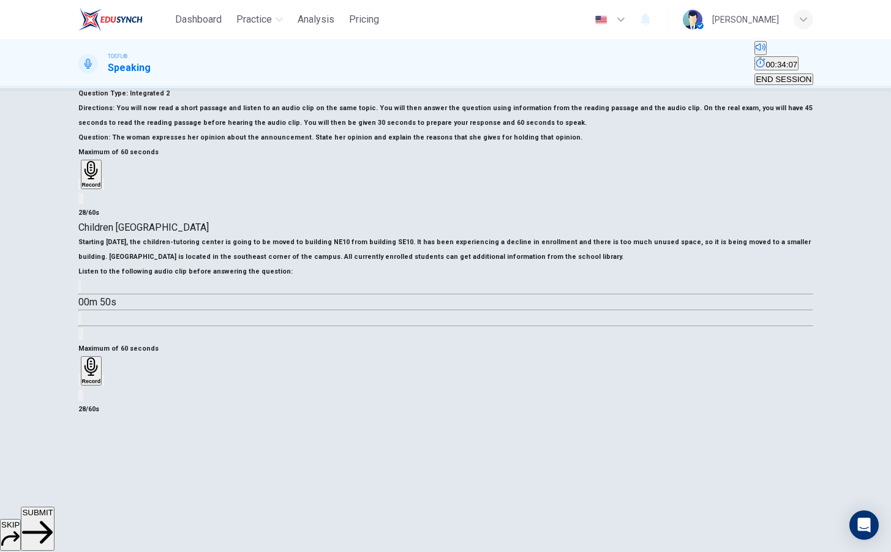
click at [80, 383] on icon "button" at bounding box center [80, 383] width 0 height 0
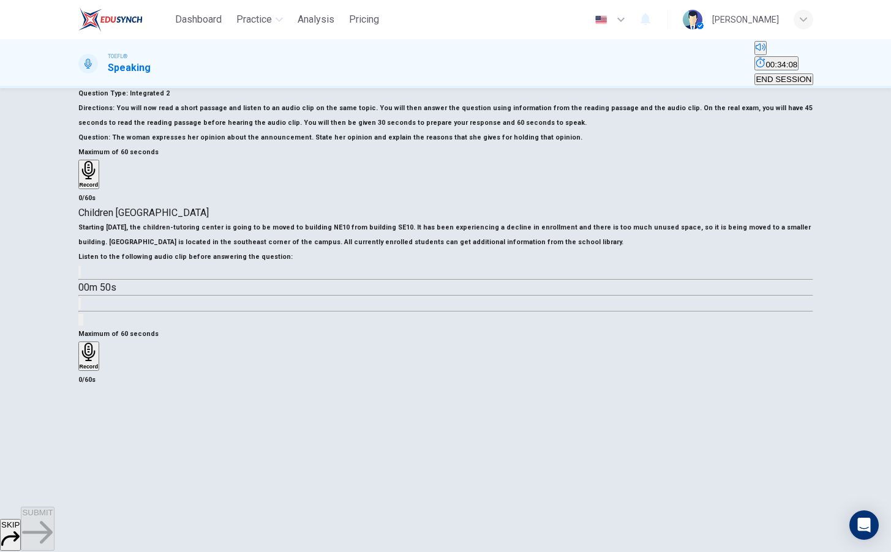
click at [99, 364] on h6 "Record" at bounding box center [89, 367] width 19 height 6
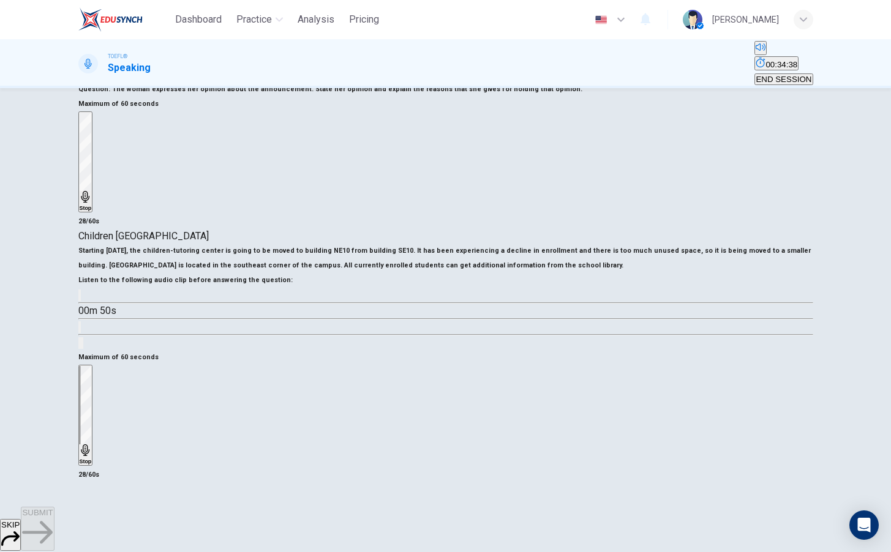
click at [92, 445] on icon "button" at bounding box center [86, 451] width 12 height 12
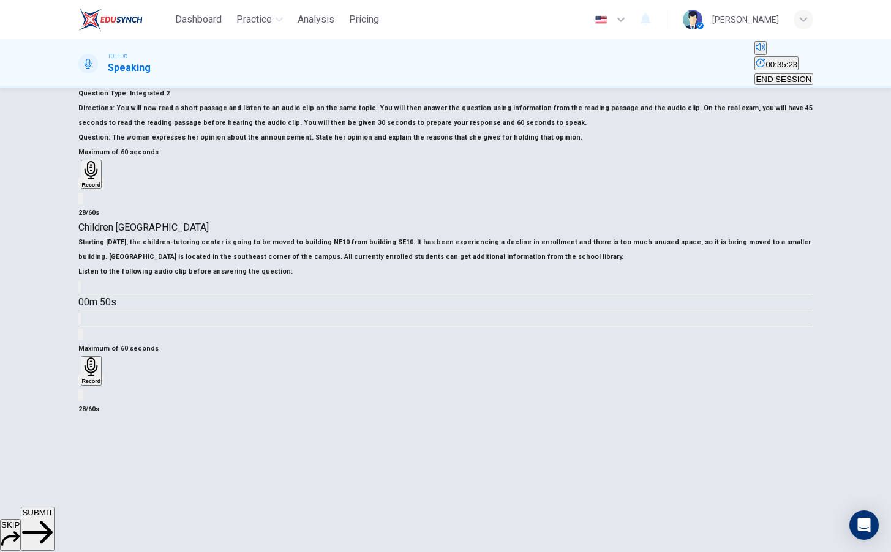
click at [80, 383] on icon "button" at bounding box center [80, 383] width 0 height 0
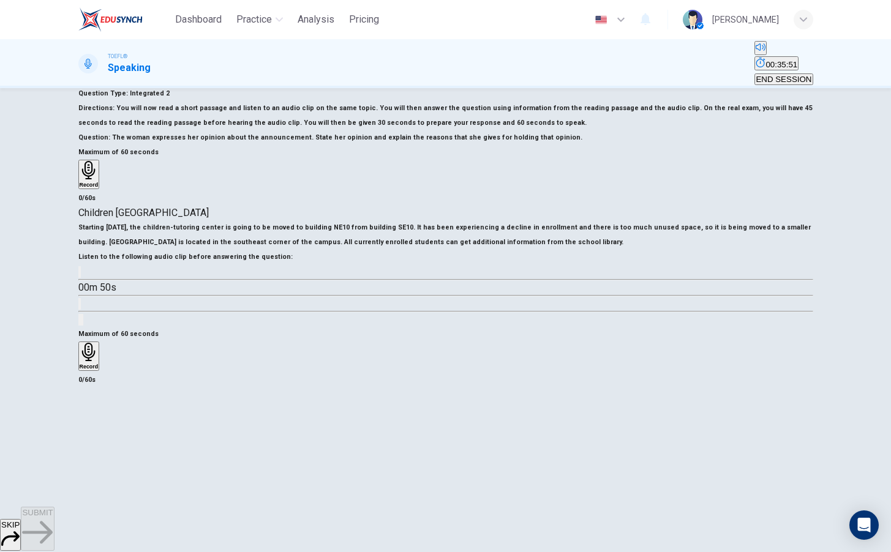
click at [99, 364] on h6 "Record" at bounding box center [89, 367] width 19 height 6
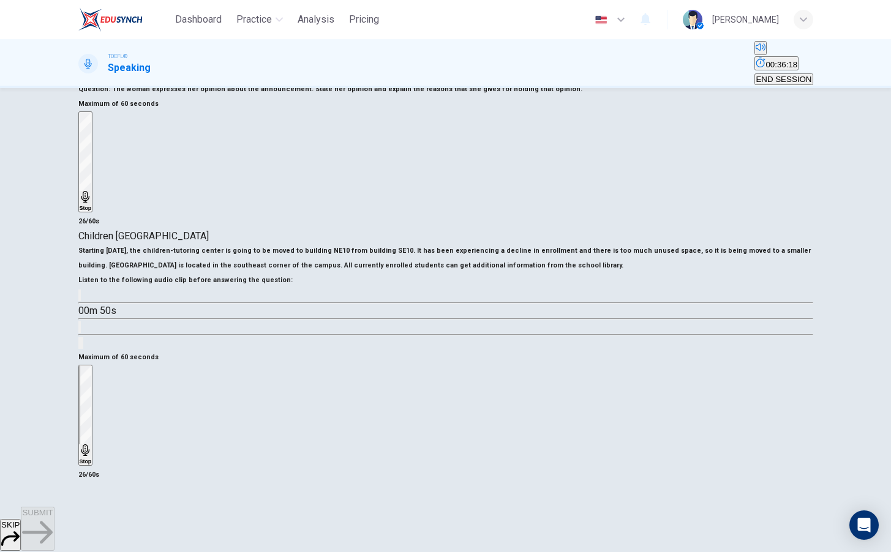
click at [92, 459] on h6 "Stop" at bounding box center [86, 462] width 12 height 6
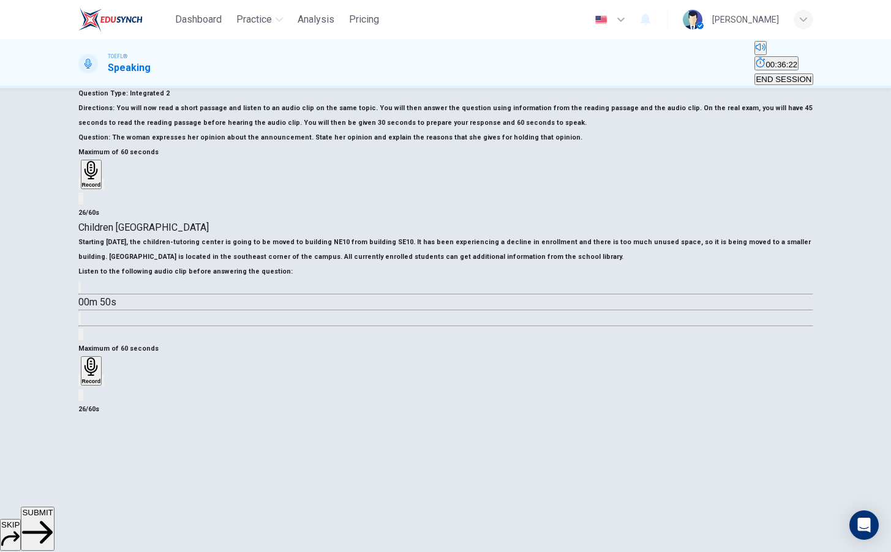
click at [53, 517] on span "SUBMIT" at bounding box center [37, 512] width 31 height 9
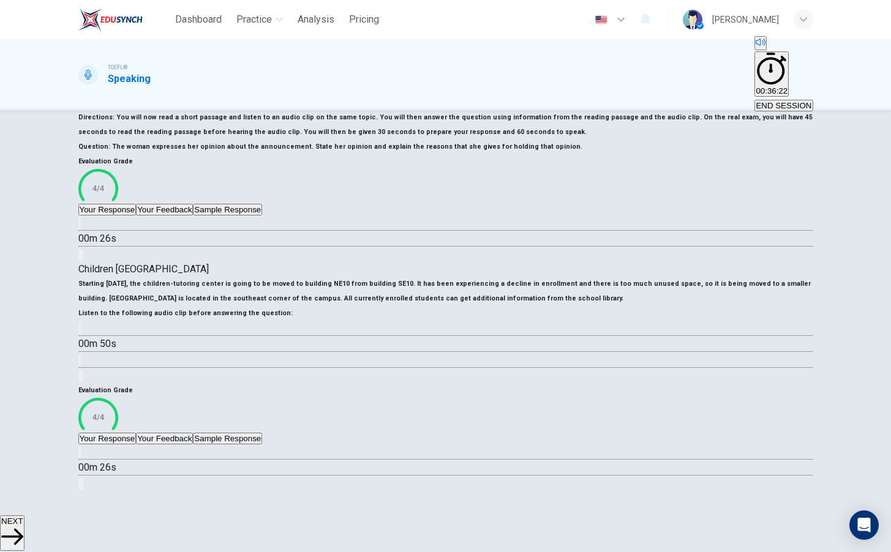
click at [23, 526] on span "NEXT" at bounding box center [12, 521] width 22 height 9
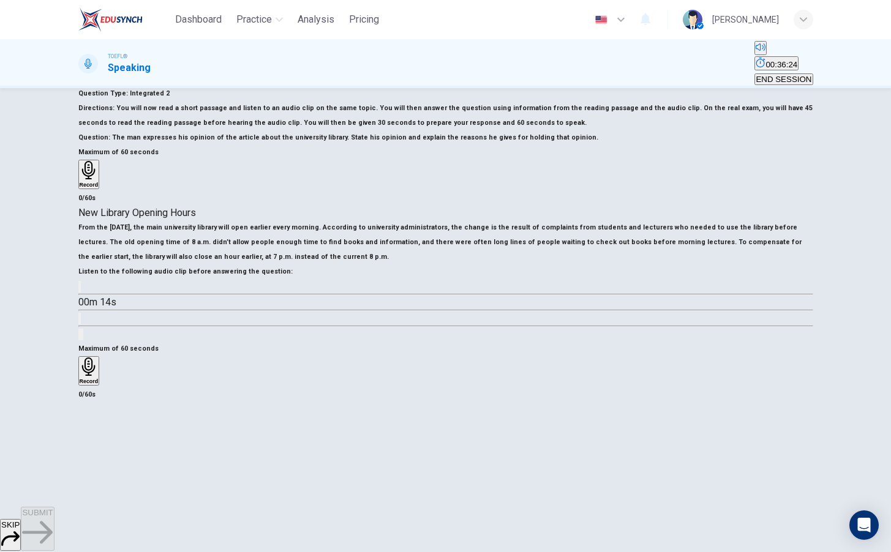
scroll to position [127, 0]
click at [93, 304] on icon "button" at bounding box center [86, 297] width 13 height 15
type input "0"
click at [20, 531] on icon "button" at bounding box center [10, 538] width 18 height 15
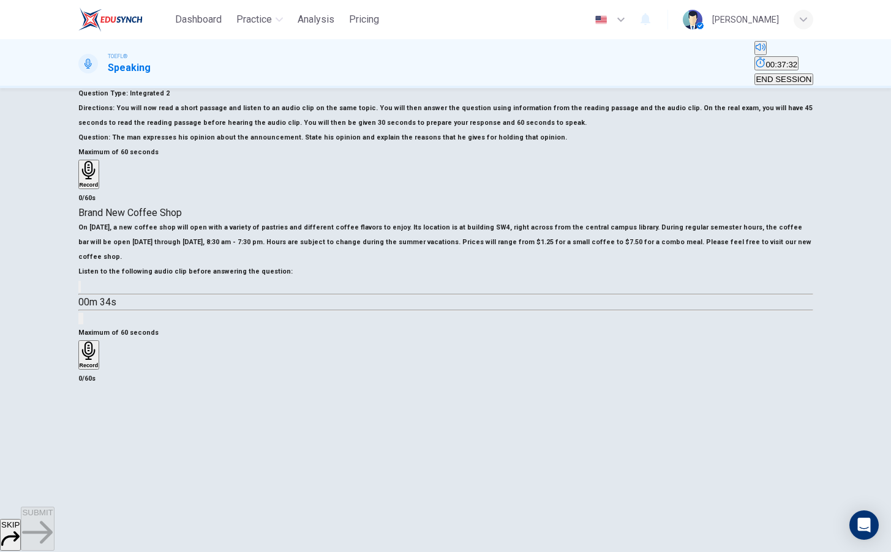
scroll to position [66, 0]
click at [80, 290] on icon "button" at bounding box center [80, 290] width 0 height 0
click at [21, 532] on button "SKIP" at bounding box center [10, 535] width 21 height 32
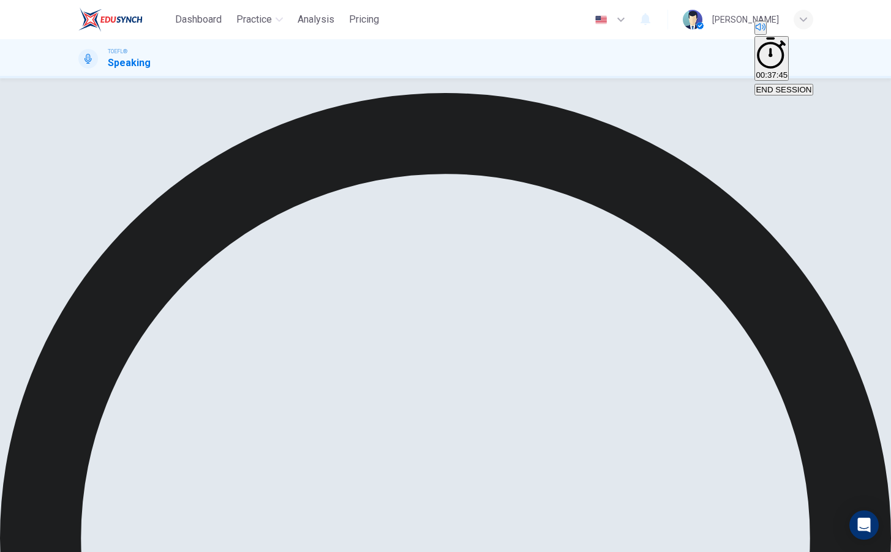
type input "6"
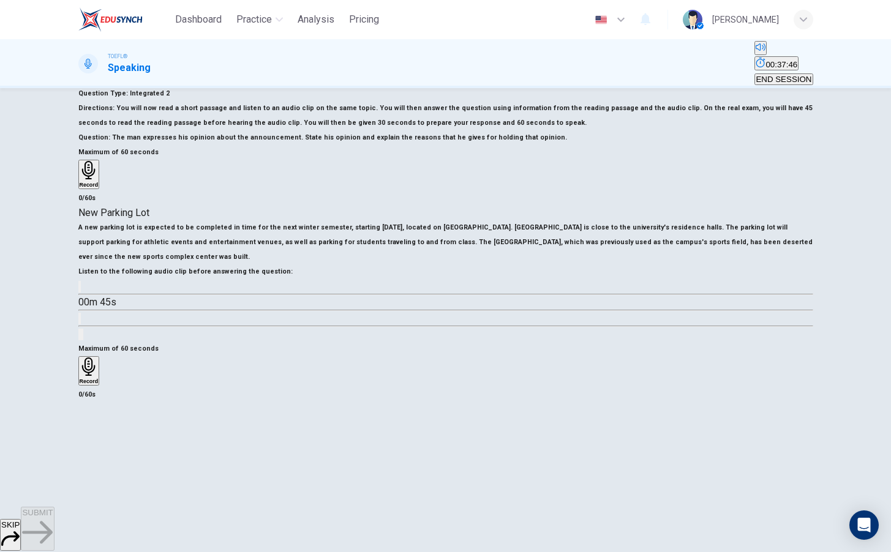
scroll to position [130, 0]
click at [93, 304] on icon "button" at bounding box center [86, 297] width 13 height 15
type input "0"
click at [99, 371] on div "Record" at bounding box center [89, 371] width 19 height 27
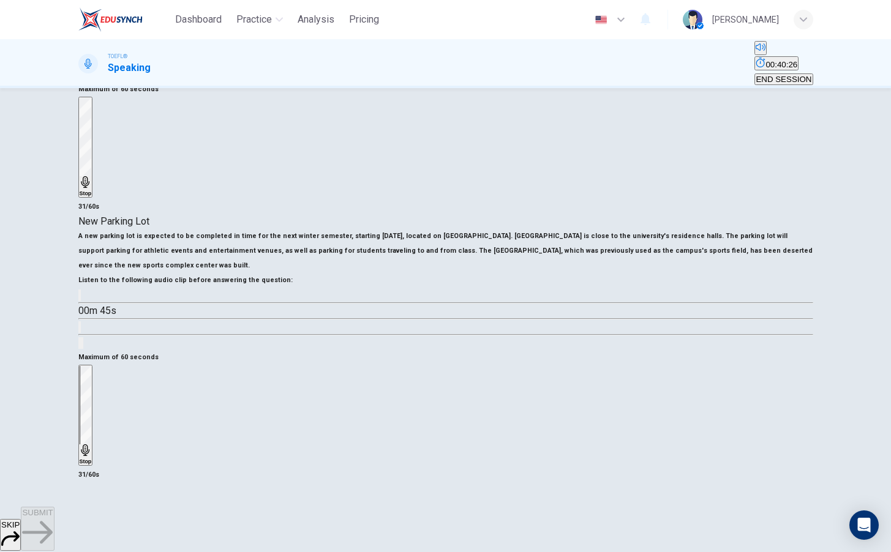
click at [92, 445] on icon "button" at bounding box center [86, 451] width 12 height 12
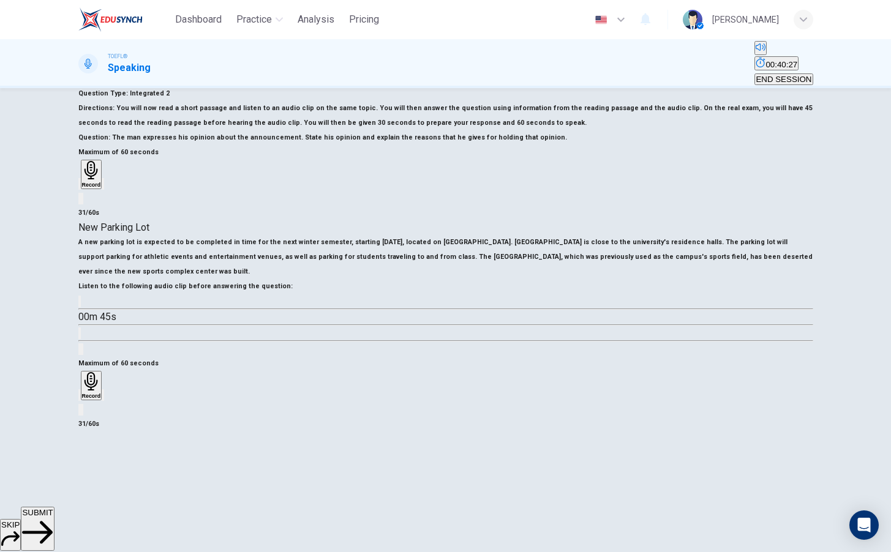
click at [54, 516] on button "SUBMIT" at bounding box center [37, 529] width 33 height 44
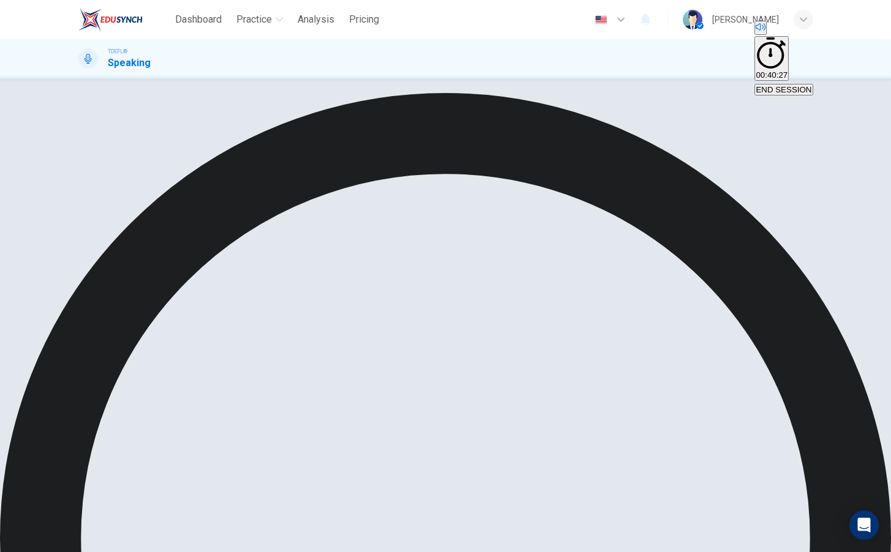
scroll to position [126, 0]
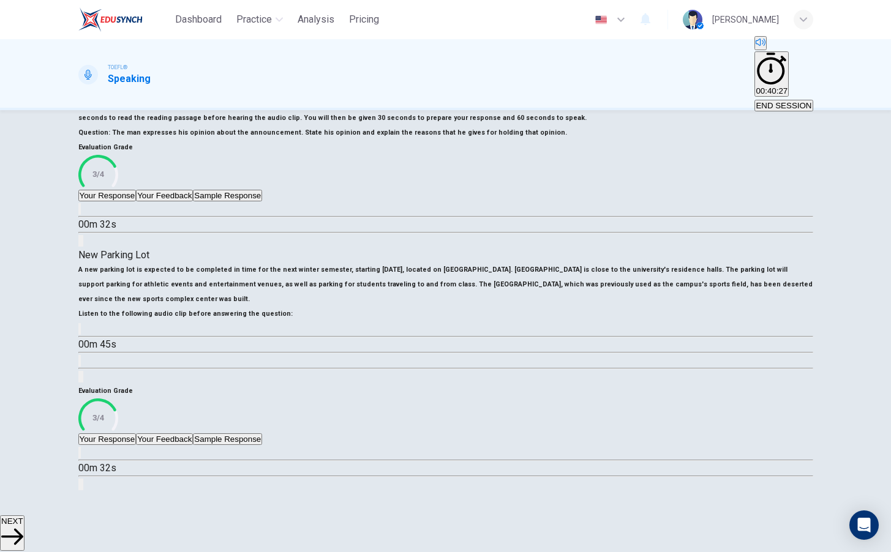
click at [193, 434] on button "Your Feedback" at bounding box center [164, 440] width 57 height 12
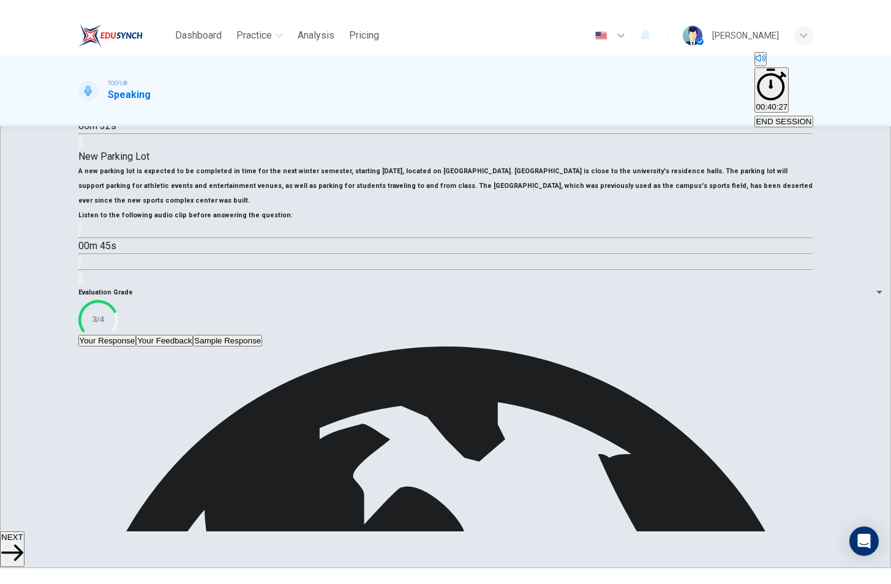
scroll to position [0, 0]
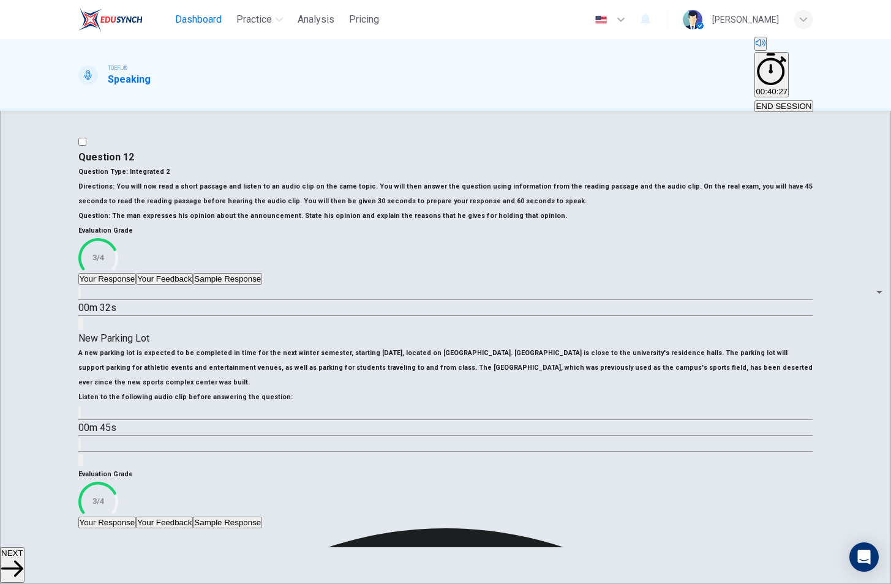
click at [195, 22] on span "Dashboard" at bounding box center [198, 19] width 47 height 15
